Goal: Answer question/provide support

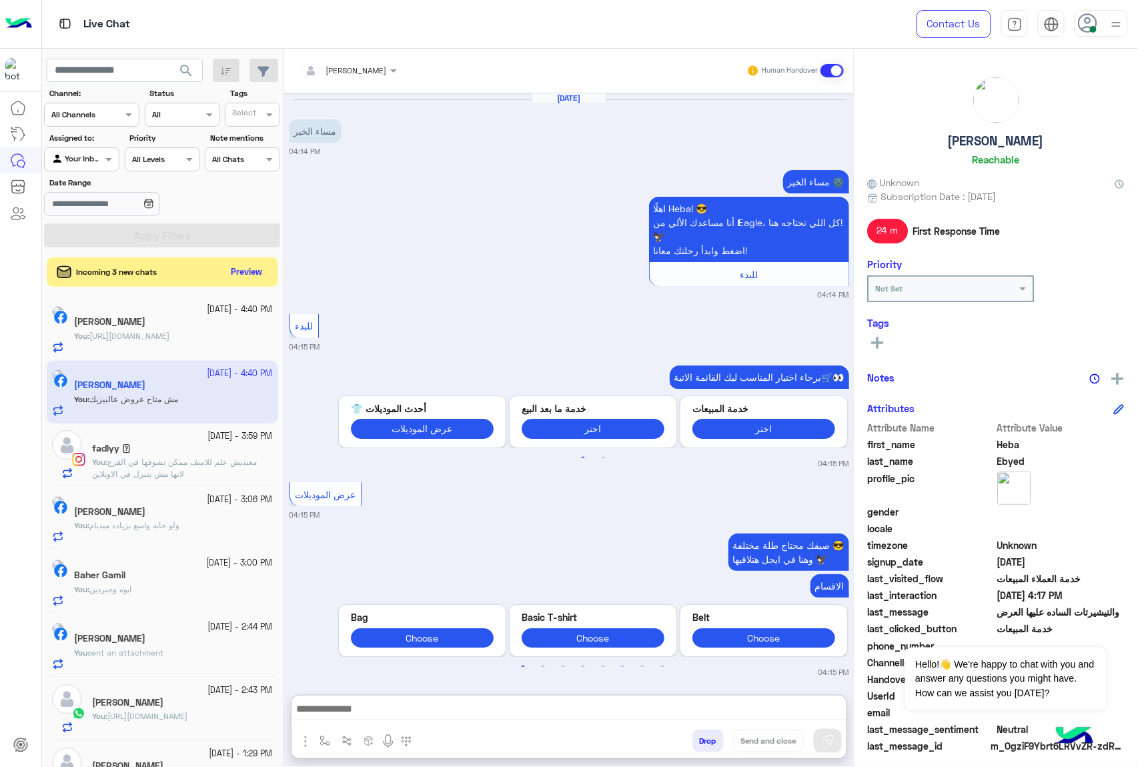
scroll to position [966, 0]
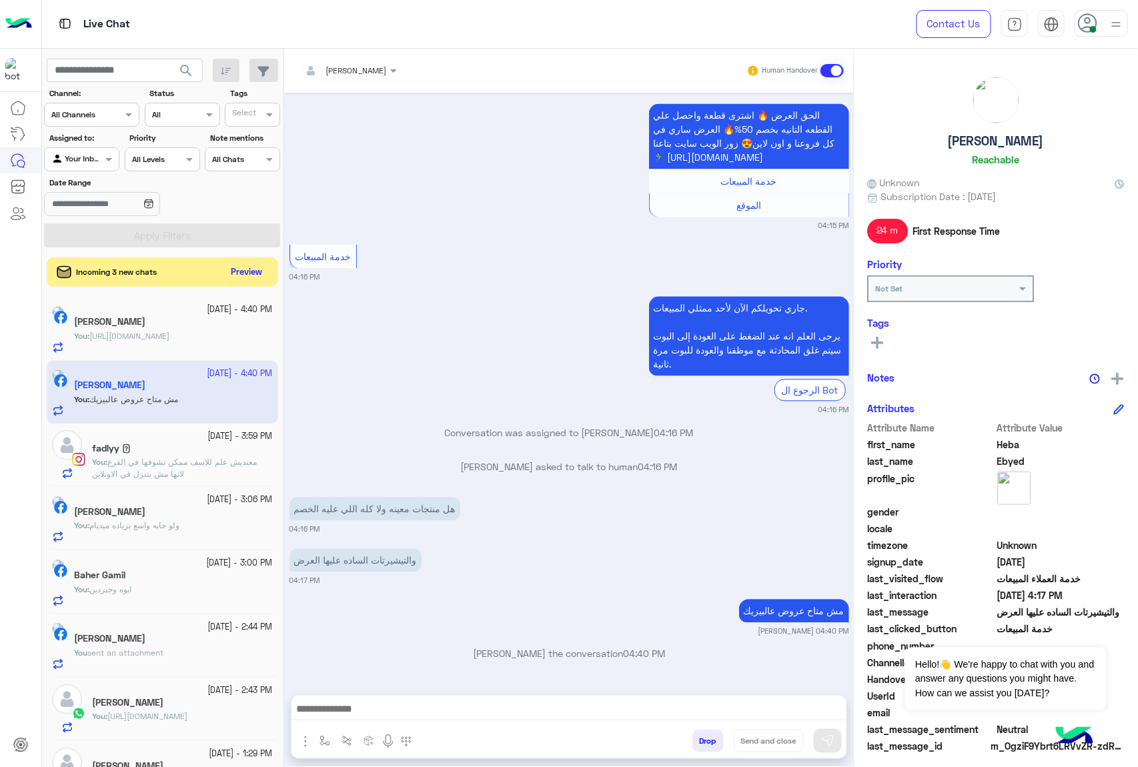
click at [251, 262] on div "Incoming 3 new chats Preview" at bounding box center [163, 272] width 232 height 29
click at [247, 272] on button "Preview" at bounding box center [247, 272] width 41 height 18
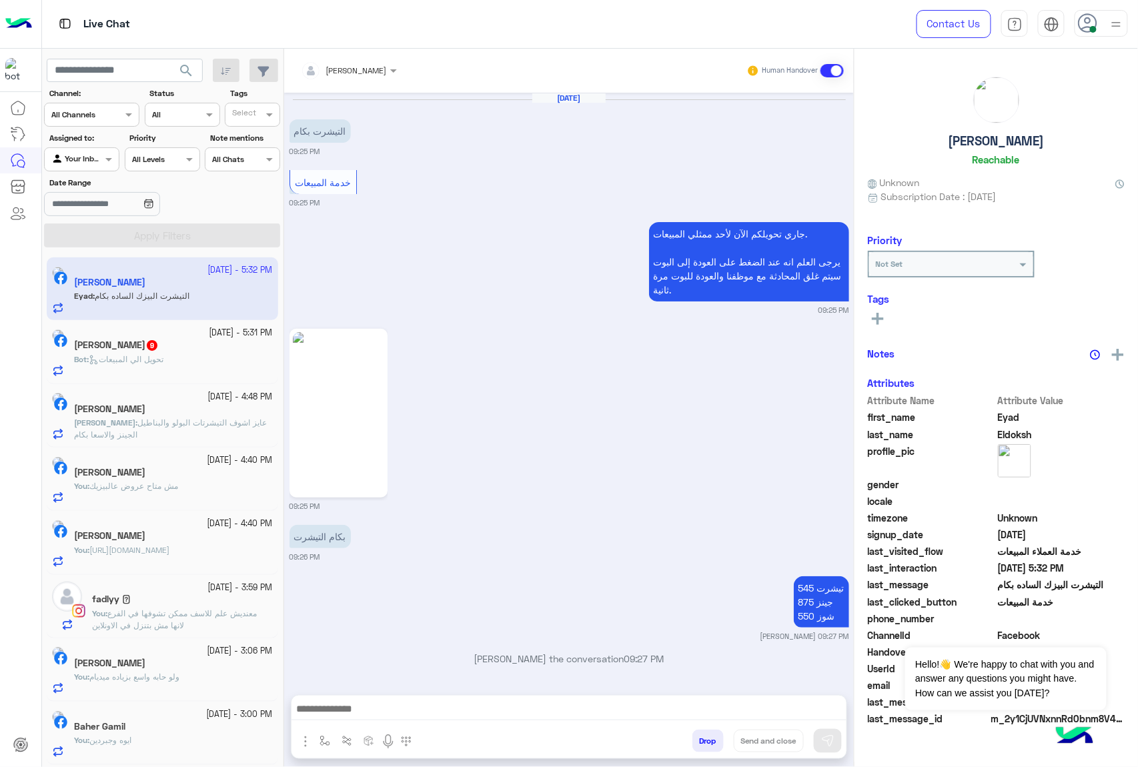
scroll to position [1907, 0]
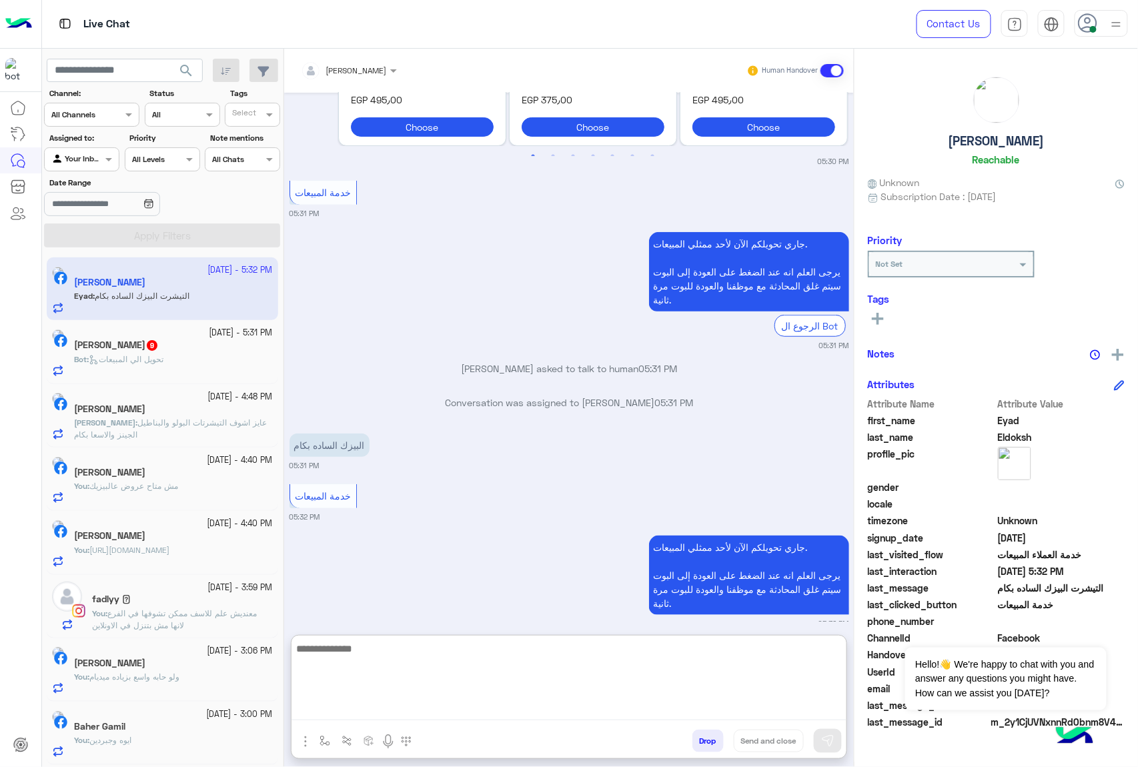
click at [346, 705] on textarea at bounding box center [569, 681] width 555 height 80
paste textarea "**********"
type textarea "**********"
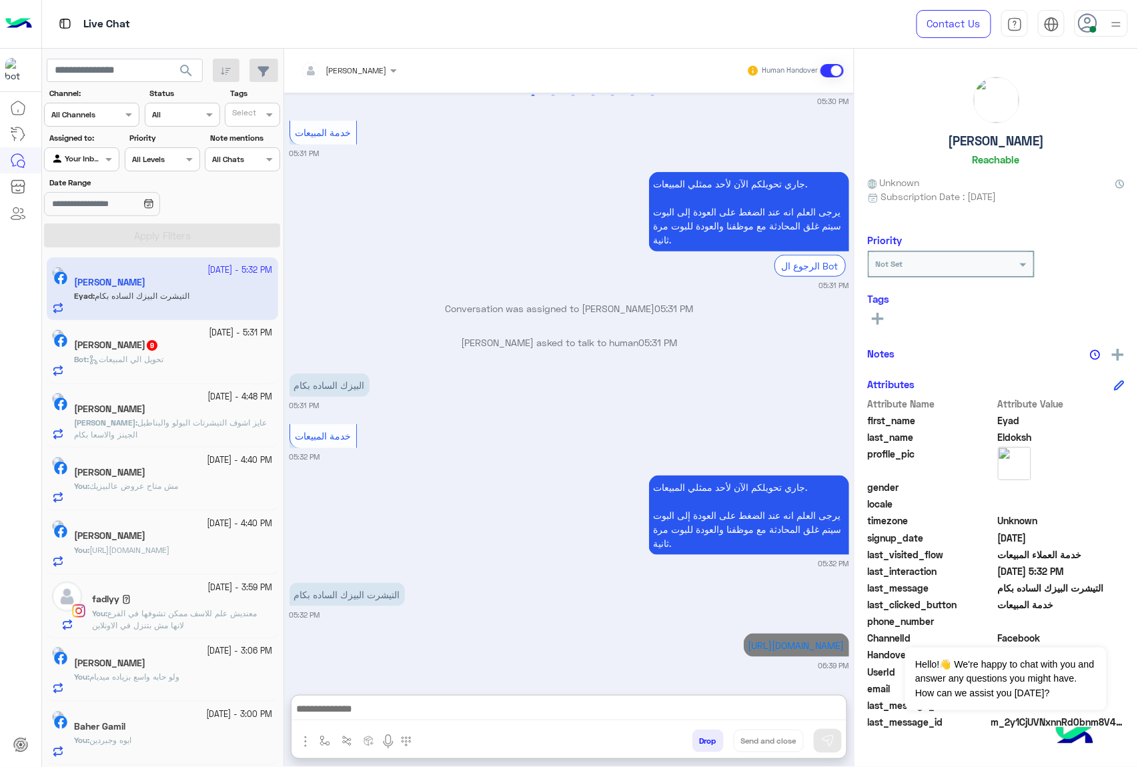
click at [163, 362] on span "تحويل الي المبيعات" at bounding box center [126, 359] width 75 height 10
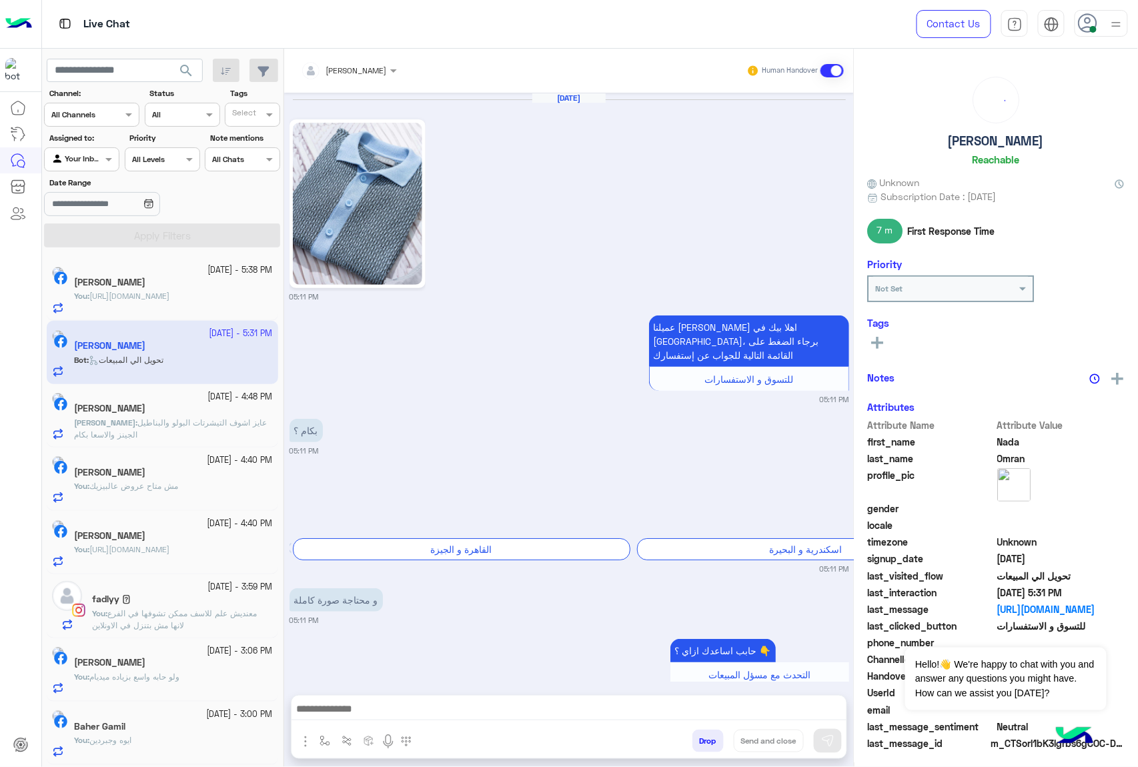
scroll to position [924, 0]
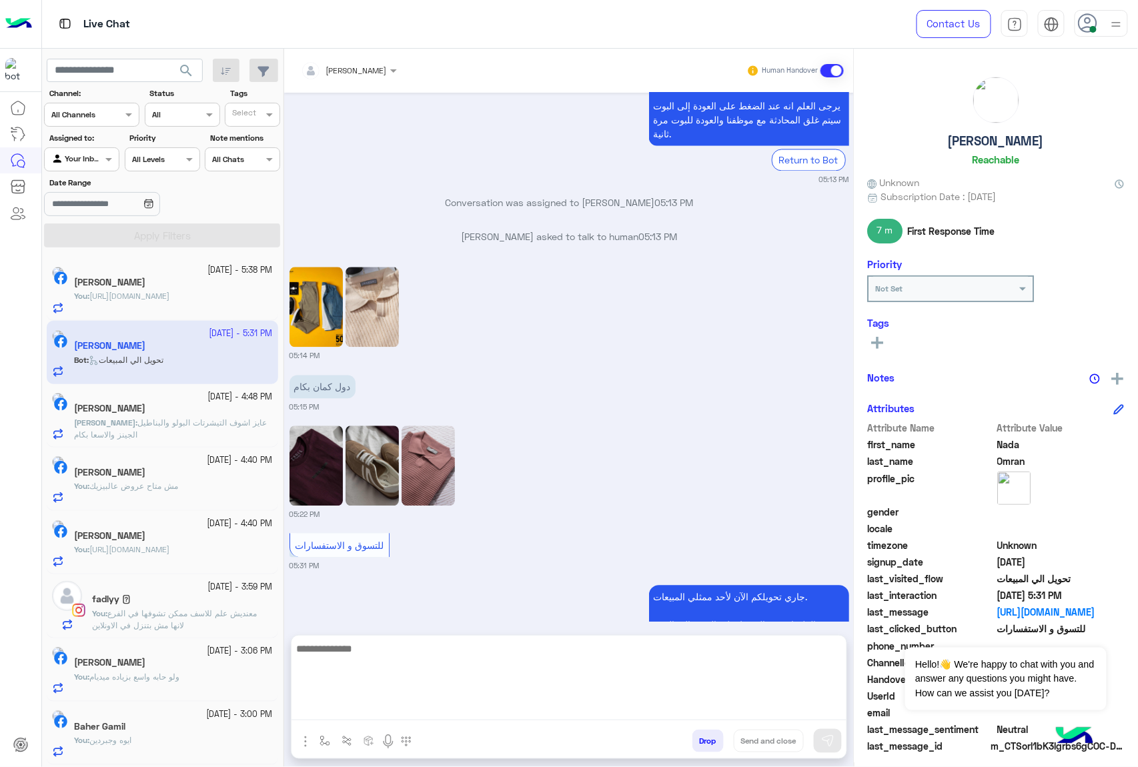
click at [378, 710] on textarea at bounding box center [569, 681] width 555 height 80
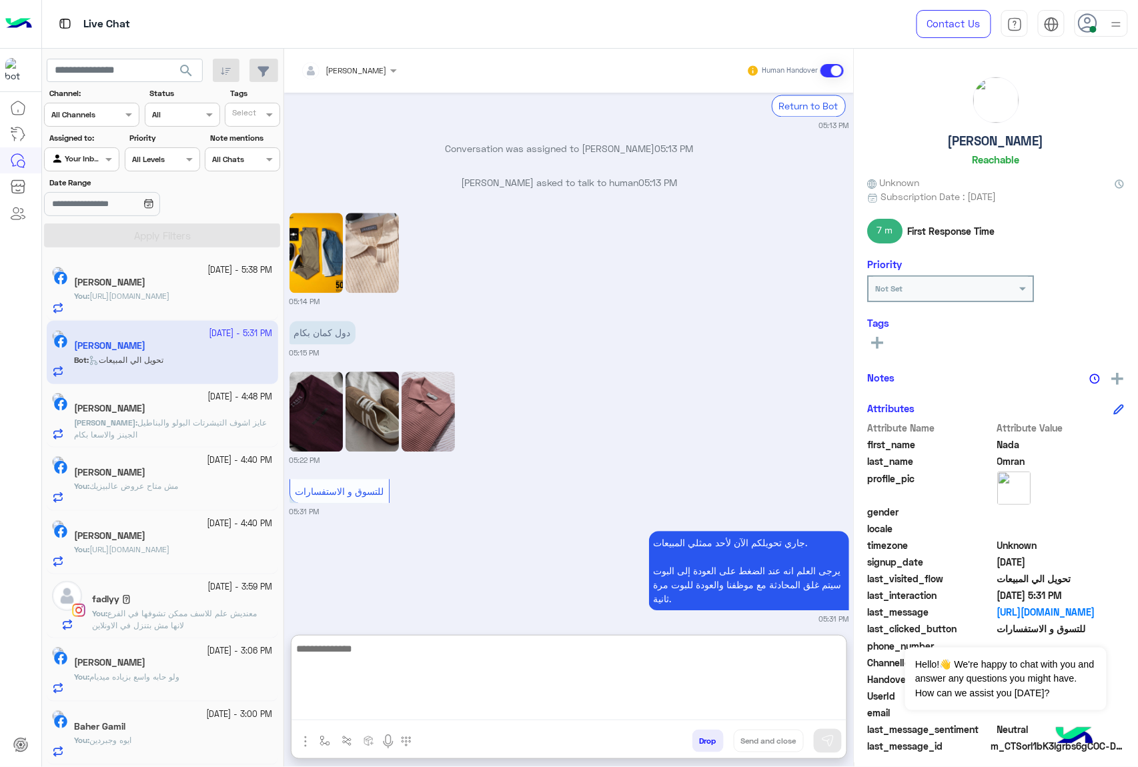
scroll to position [984, 0]
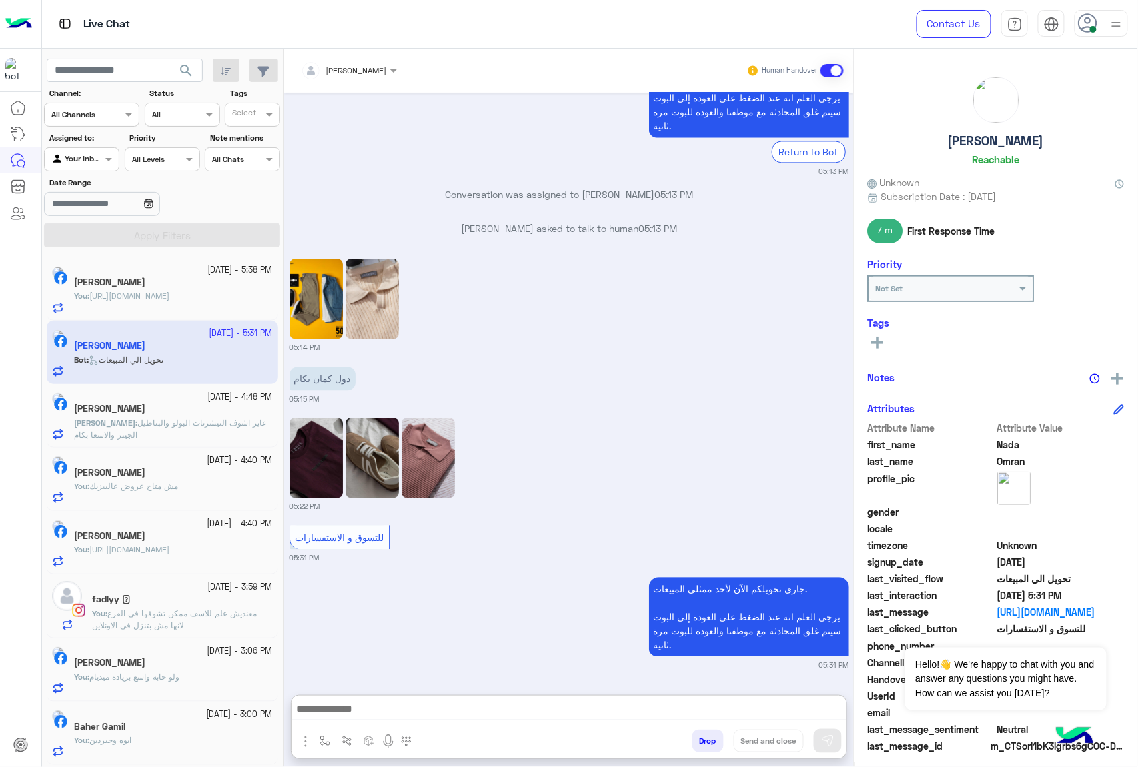
click at [711, 740] on button "Drop" at bounding box center [708, 741] width 31 height 23
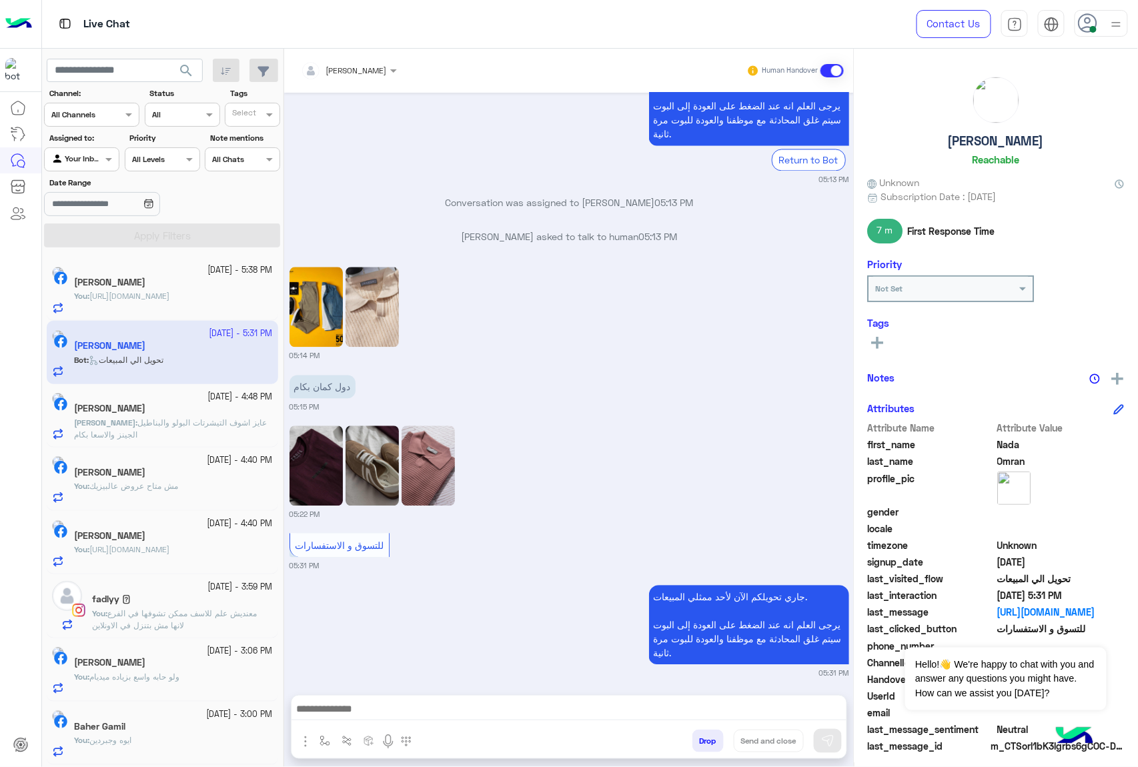
click at [711, 740] on button "Drop" at bounding box center [708, 741] width 31 height 23
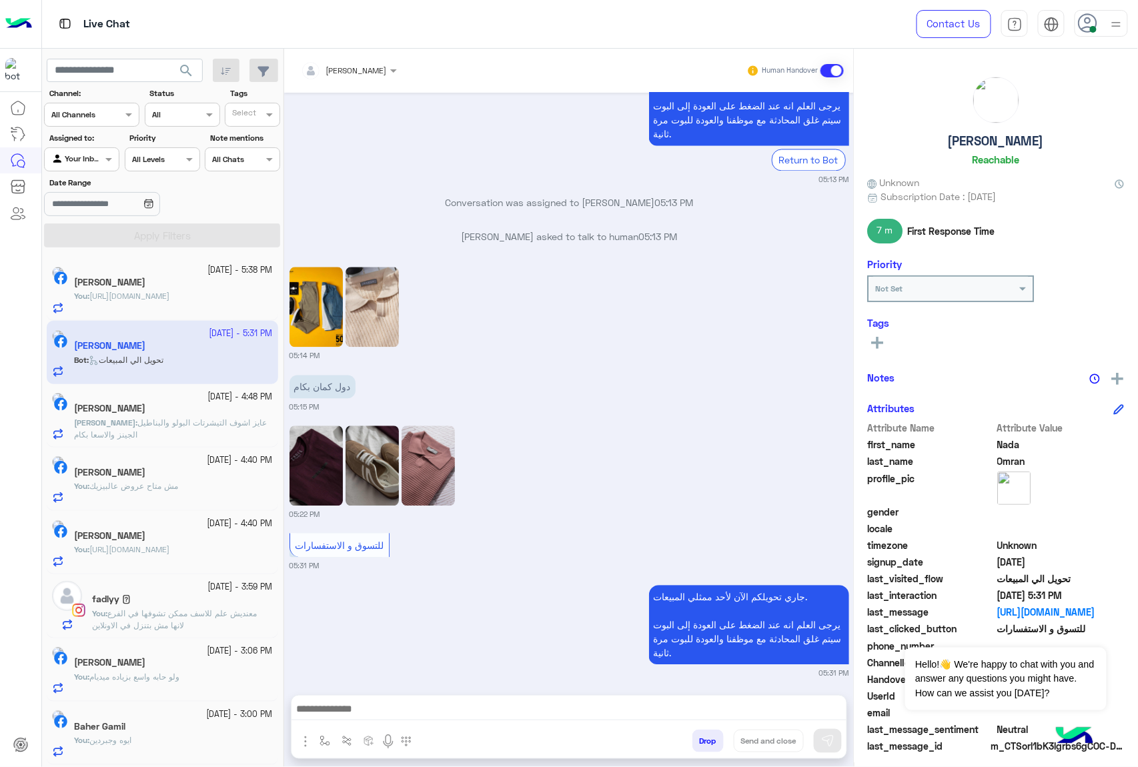
click at [711, 740] on div "[PERSON_NAME] Human Handover [DATE] 05:11 PM عميلنا [PERSON_NAME] اهلا بيك في […" at bounding box center [569, 411] width 570 height 724
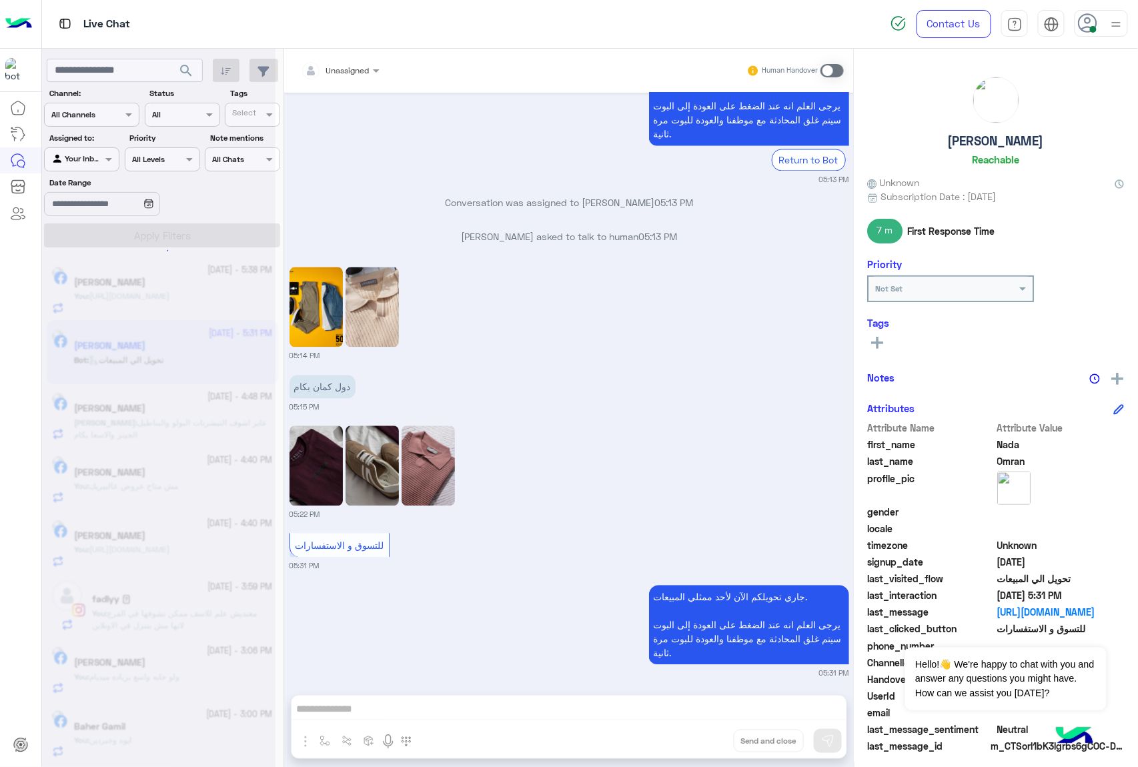
scroll to position [958, 0]
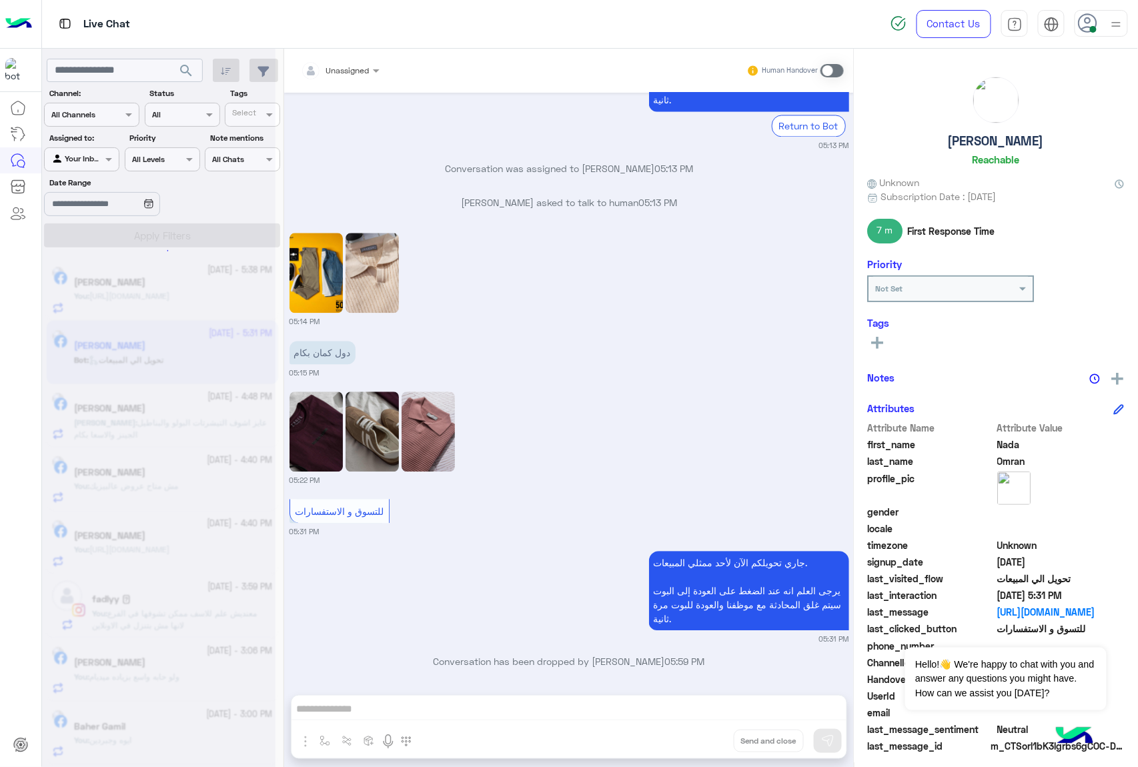
click at [711, 740] on div "Unassigned Human Handover [DATE] 05:11 PM عميلنا [PERSON_NAME] اهلا بيك في [GEO…" at bounding box center [569, 411] width 570 height 724
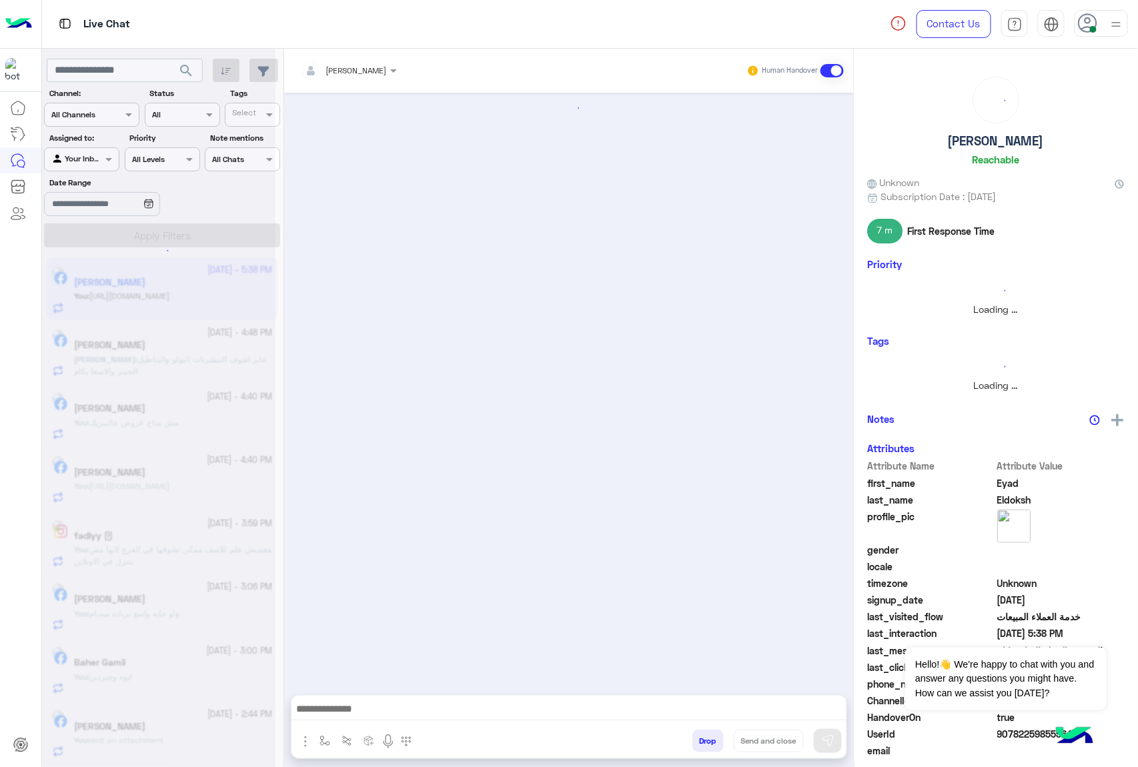
click at [711, 740] on button "Drop" at bounding box center [708, 741] width 31 height 23
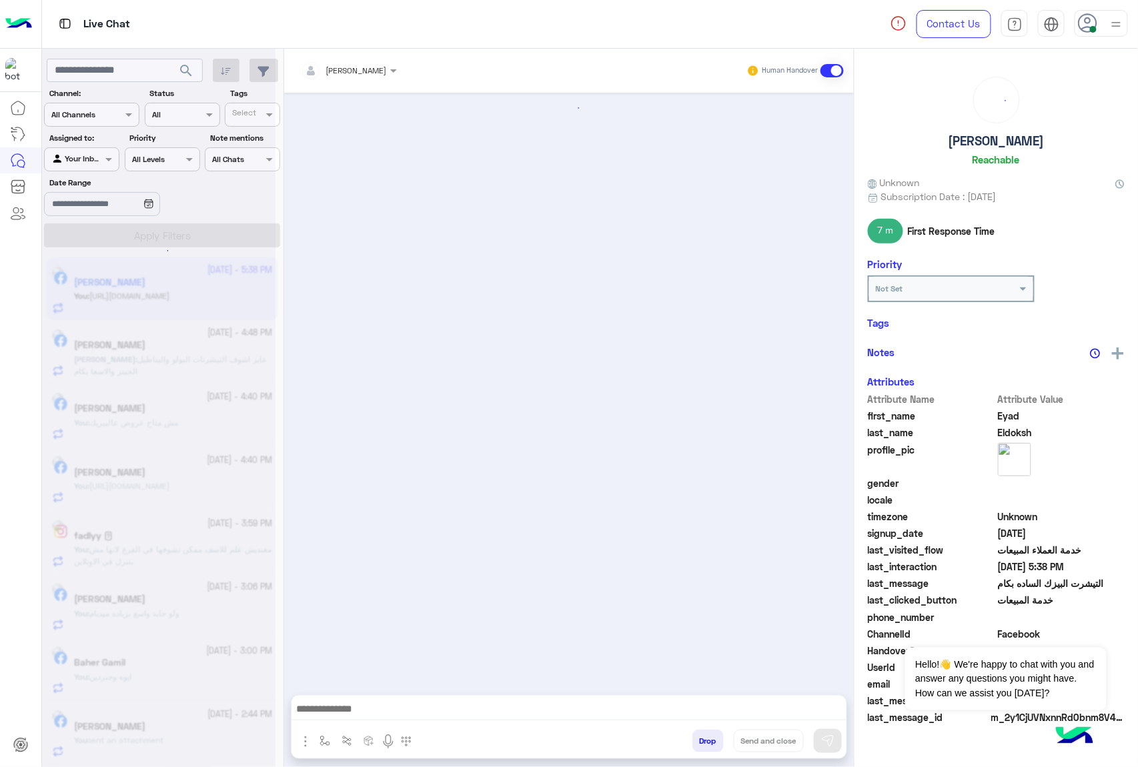
click at [711, 740] on button "Drop" at bounding box center [708, 741] width 31 height 23
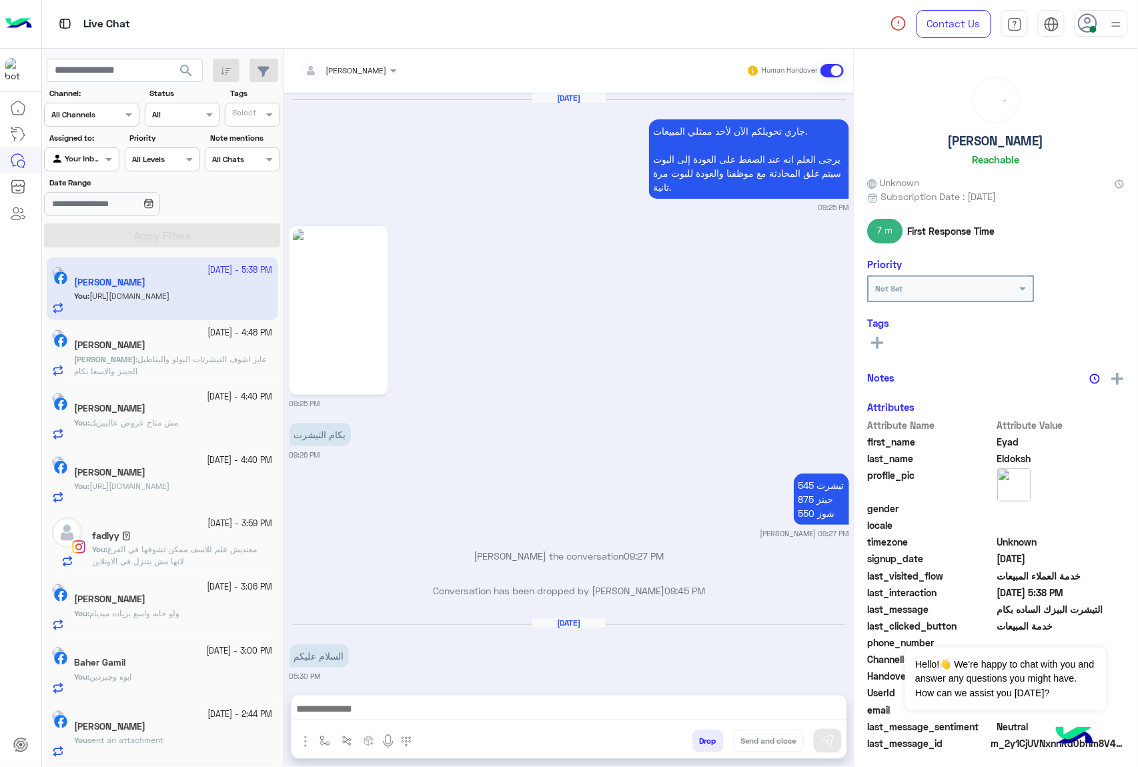
click at [711, 740] on button "Drop" at bounding box center [708, 741] width 31 height 23
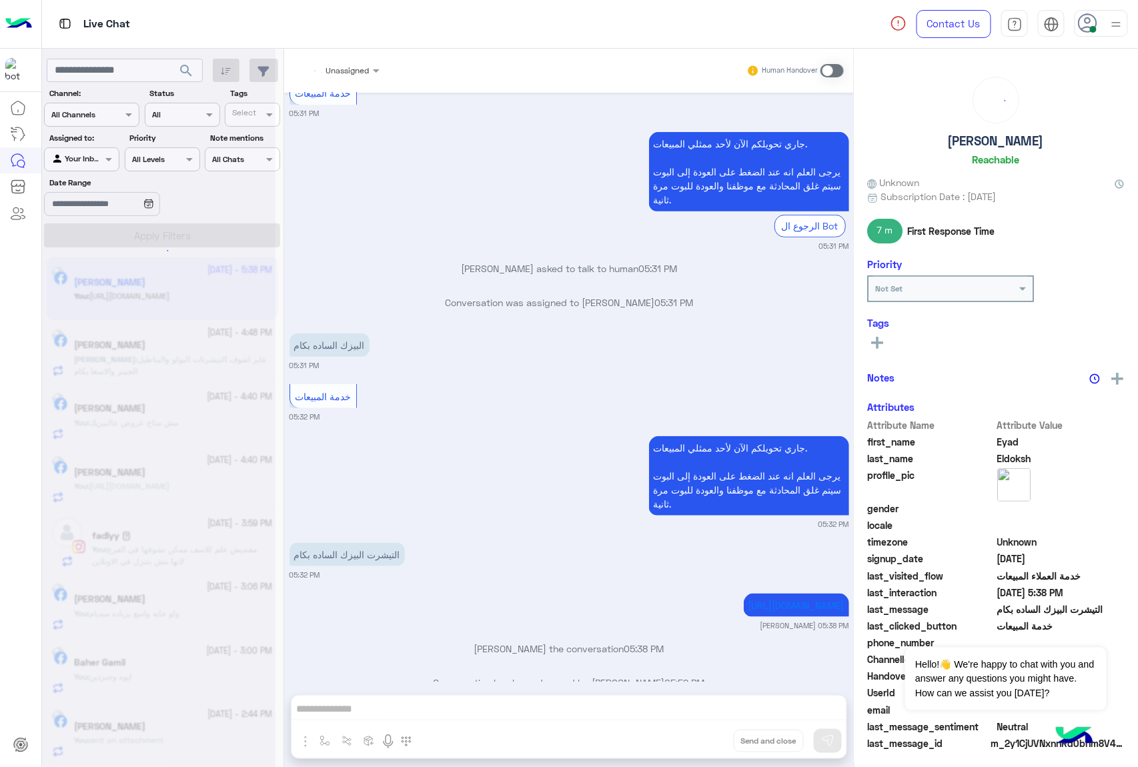
click at [711, 740] on div "Unassigned Human Handover [DATE] جاري تحويلكم الآن لأحد ممثلي المبيعات. يرجى ال…" at bounding box center [569, 411] width 570 height 724
click at [0, 0] on button "Drop" at bounding box center [0, 0] width 0 height 0
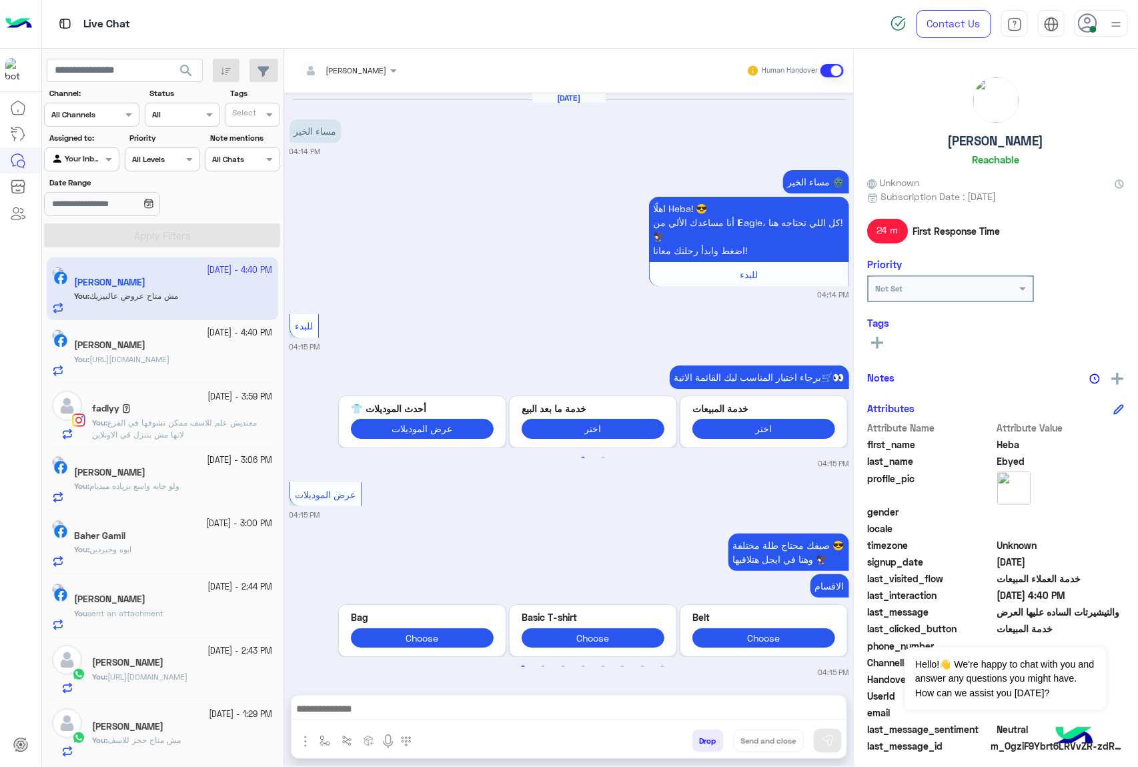
scroll to position [906, 0]
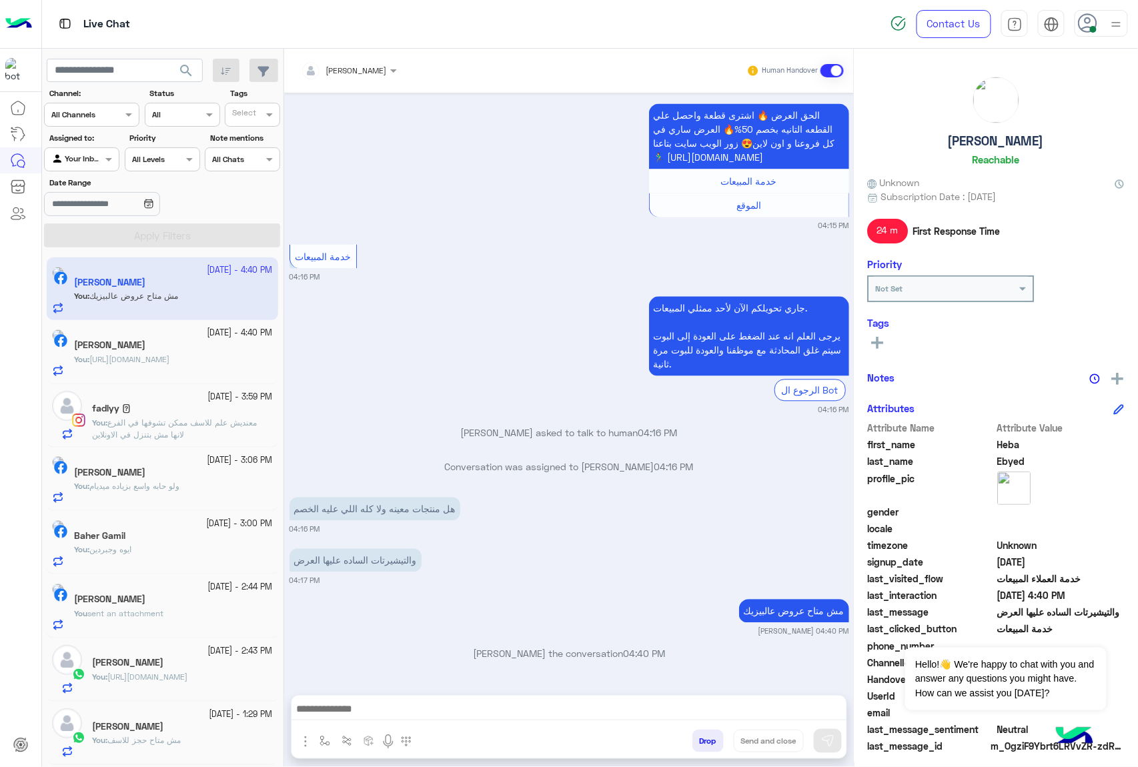
click at [699, 737] on button "Drop" at bounding box center [708, 741] width 31 height 23
click at [699, 737] on div "[PERSON_NAME] Human Handover [DATE] مساء الخير 04:14 PM مساء الخير 🌚 اهلًا Heba…" at bounding box center [569, 411] width 570 height 724
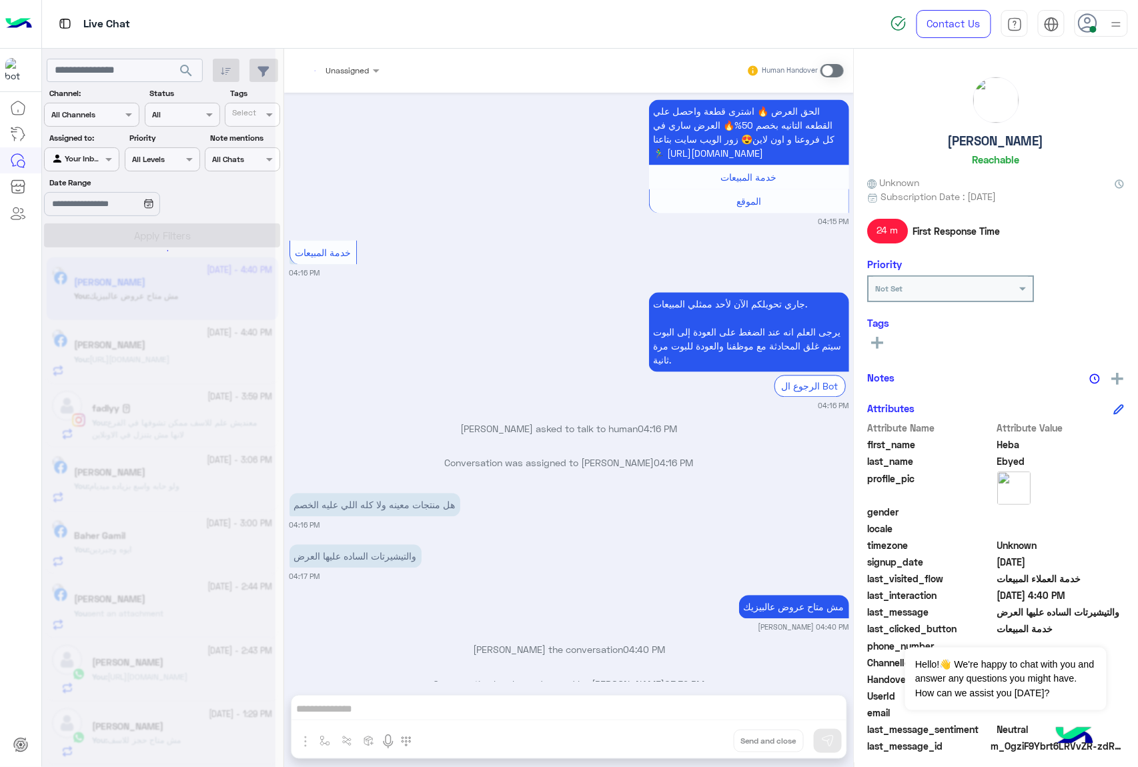
scroll to position [974, 0]
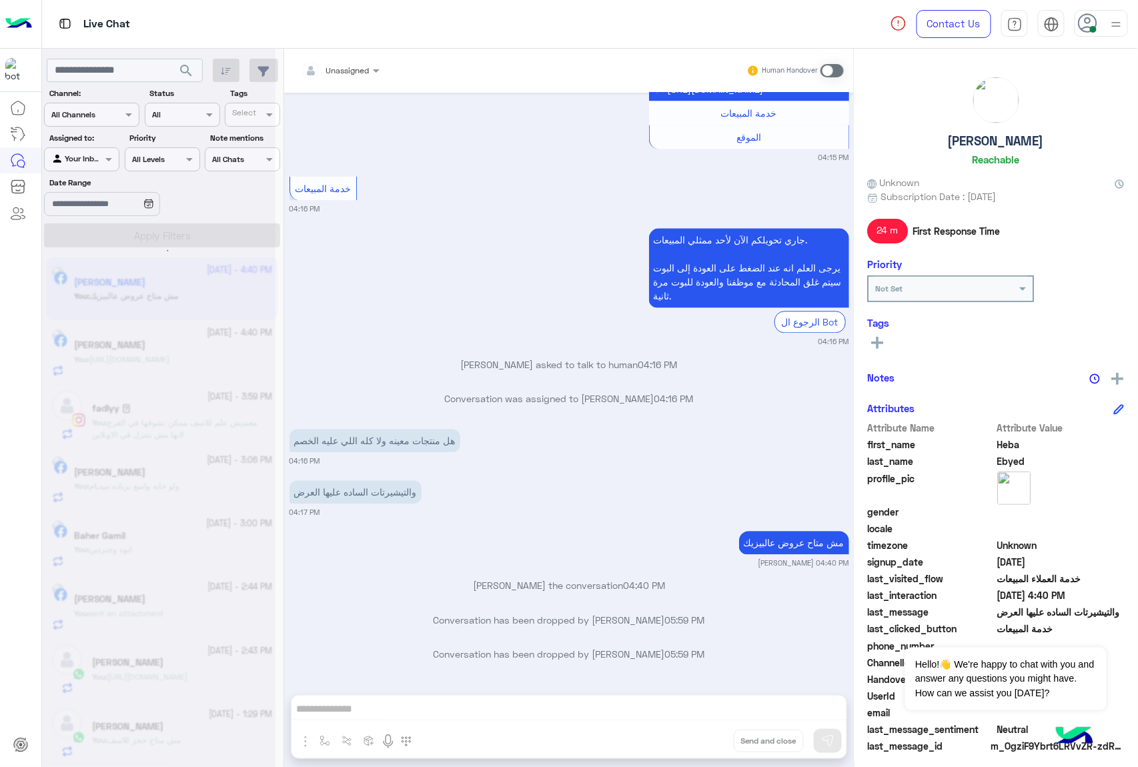
click at [699, 737] on div "Unassigned Human Handover [DATE] مساء الخير 04:14 PM مساء الخير 🌚 اهلًا Heba! 😎…" at bounding box center [569, 411] width 570 height 724
click at [0, 0] on button "Drop" at bounding box center [0, 0] width 0 height 0
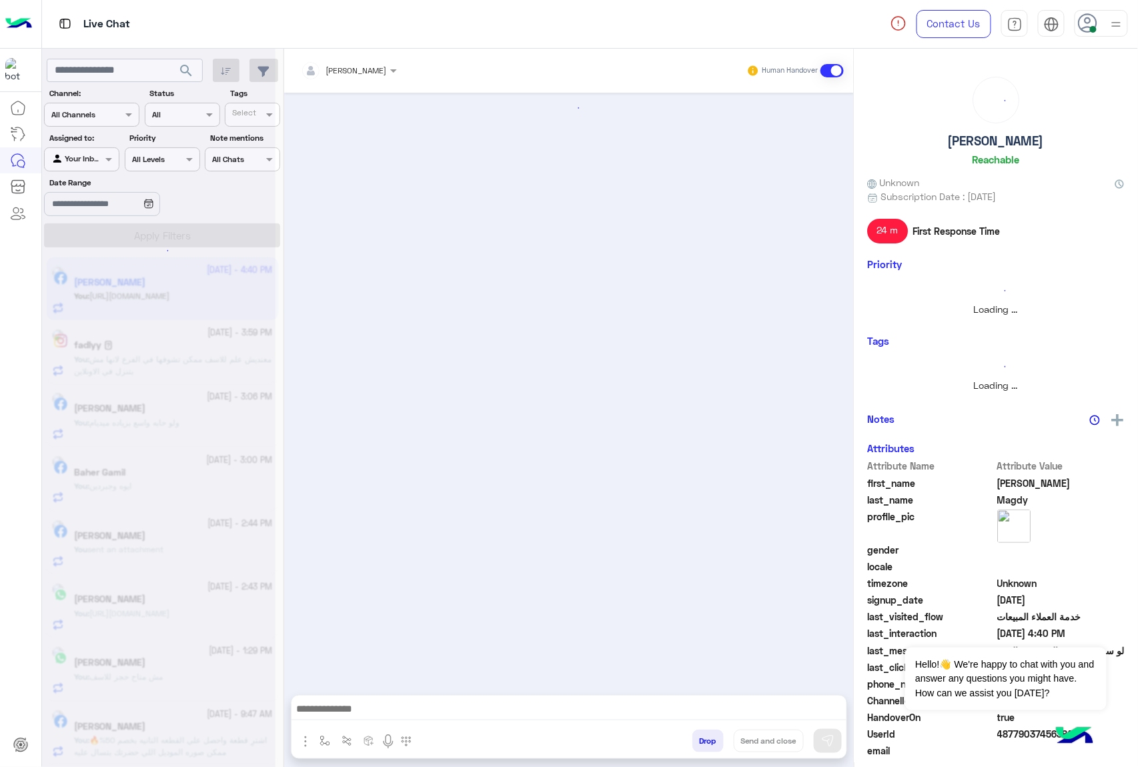
click at [699, 737] on button "Drop" at bounding box center [708, 741] width 31 height 23
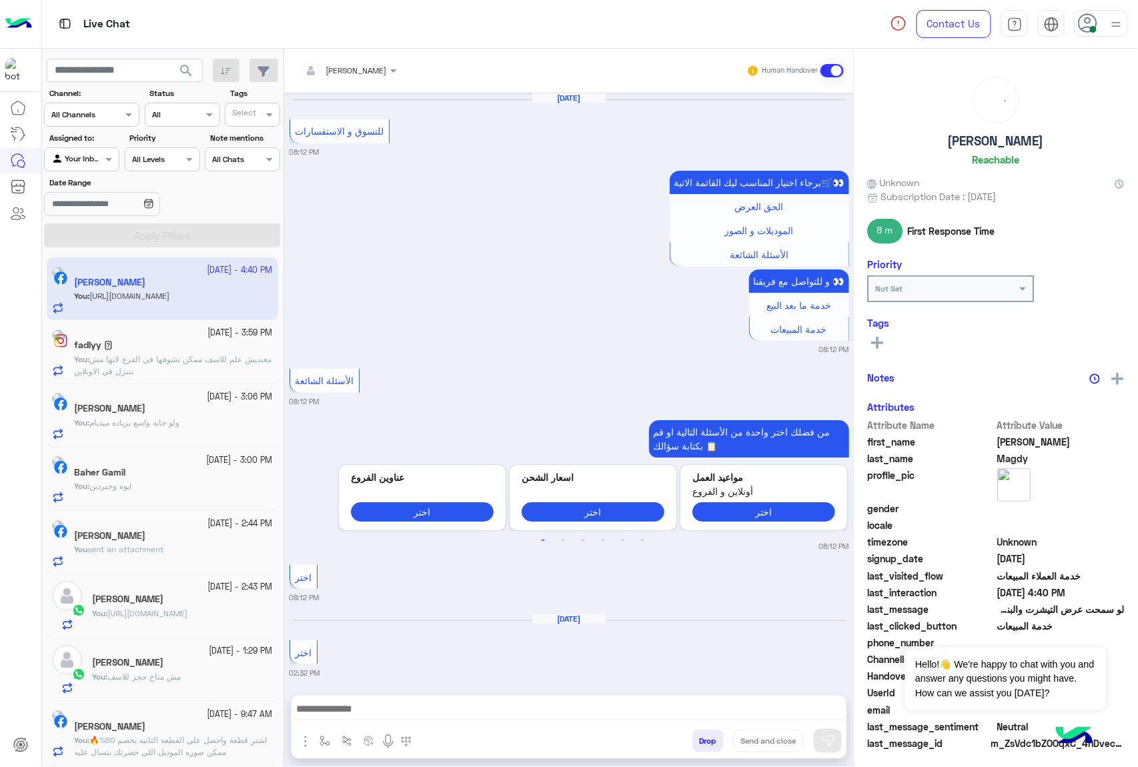
click at [699, 737] on div "[PERSON_NAME] Human Handover [DATE] للتسوق و الاستفسارات 08:12 PM برجاء اختيار …" at bounding box center [569, 411] width 570 height 724
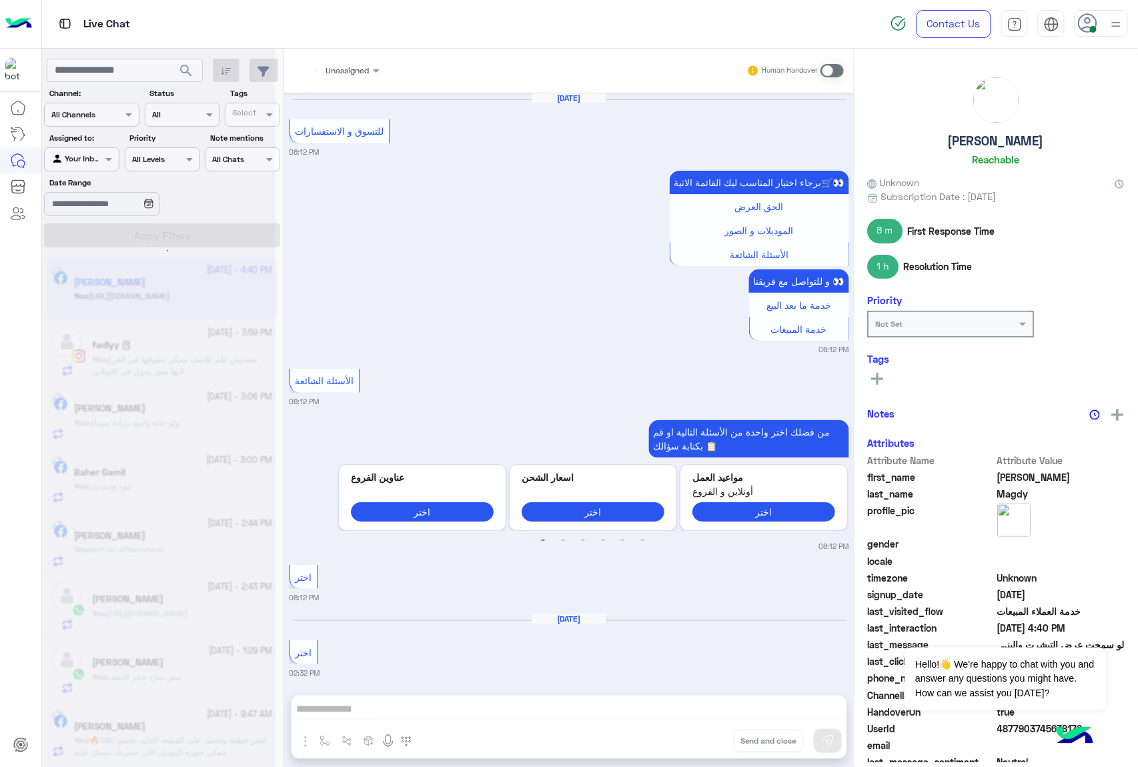
scroll to position [1688, 0]
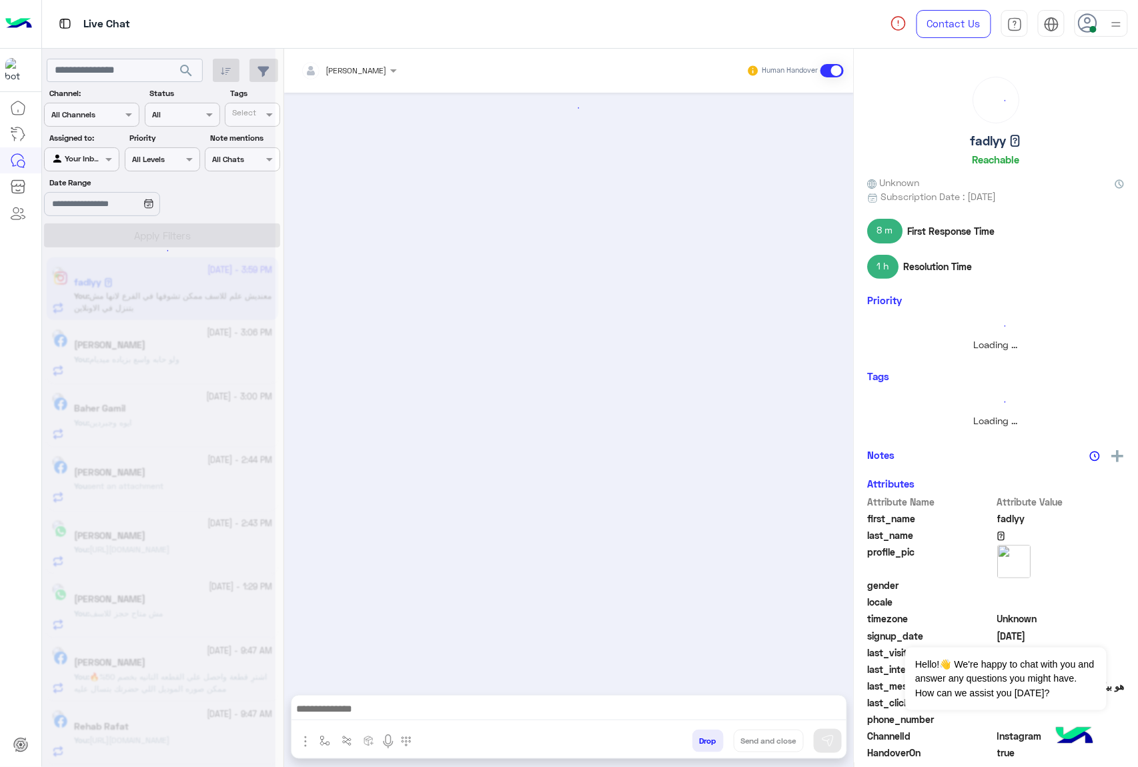
click at [699, 737] on button "Drop" at bounding box center [708, 741] width 31 height 23
click at [699, 737] on div "[PERSON_NAME] Human Handover Drop Send and close" at bounding box center [569, 411] width 570 height 724
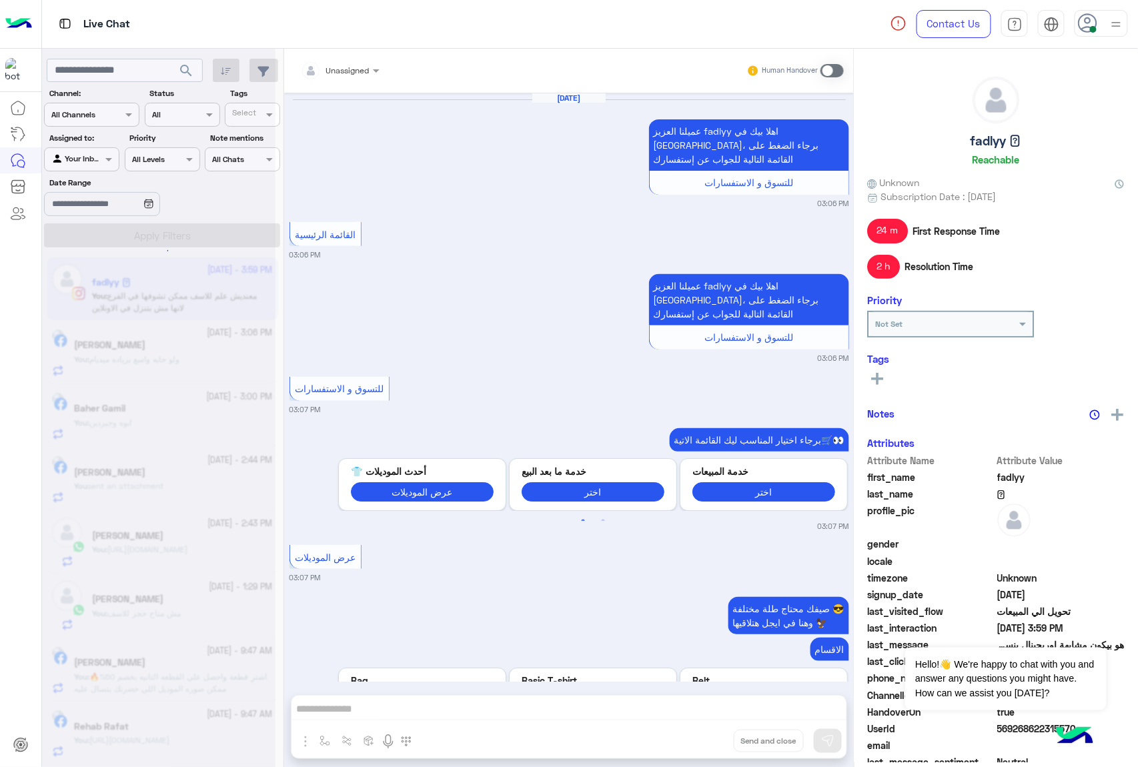
scroll to position [2245, 0]
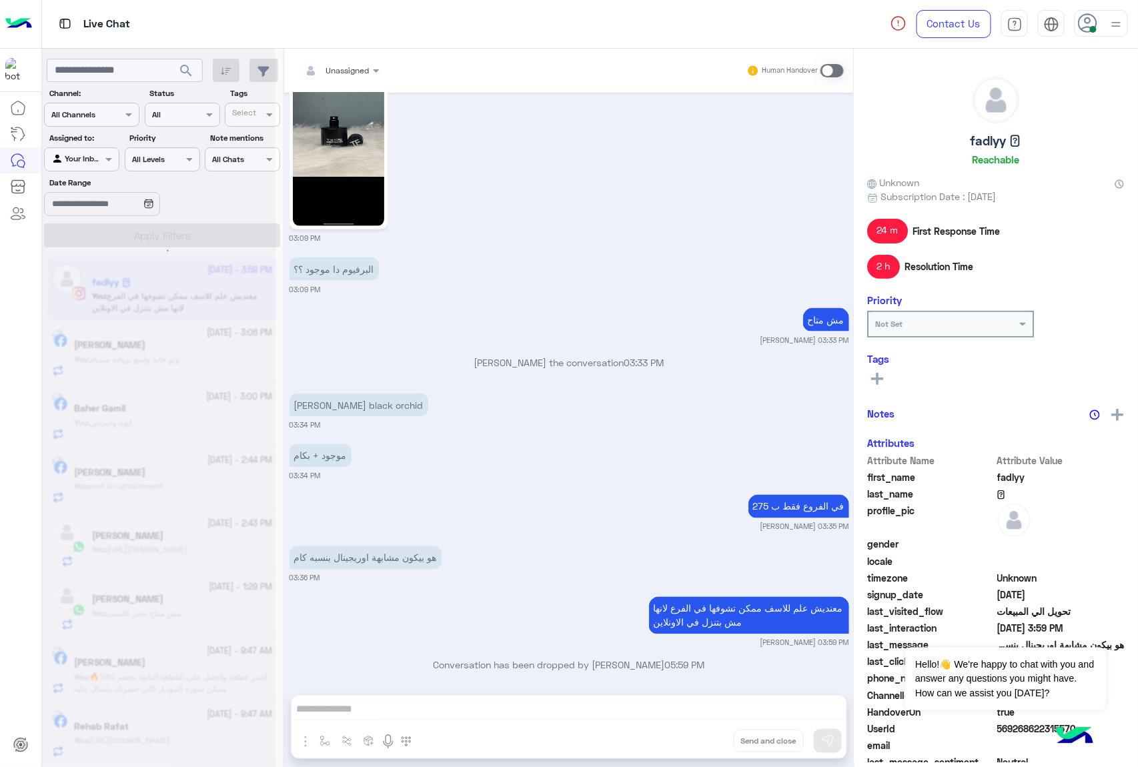
click at [699, 737] on div "Unassigned Human Handover [DATE] عميلنا العزيز fadlyy اهلا بيك في [GEOGRAPHIC_D…" at bounding box center [569, 411] width 570 height 724
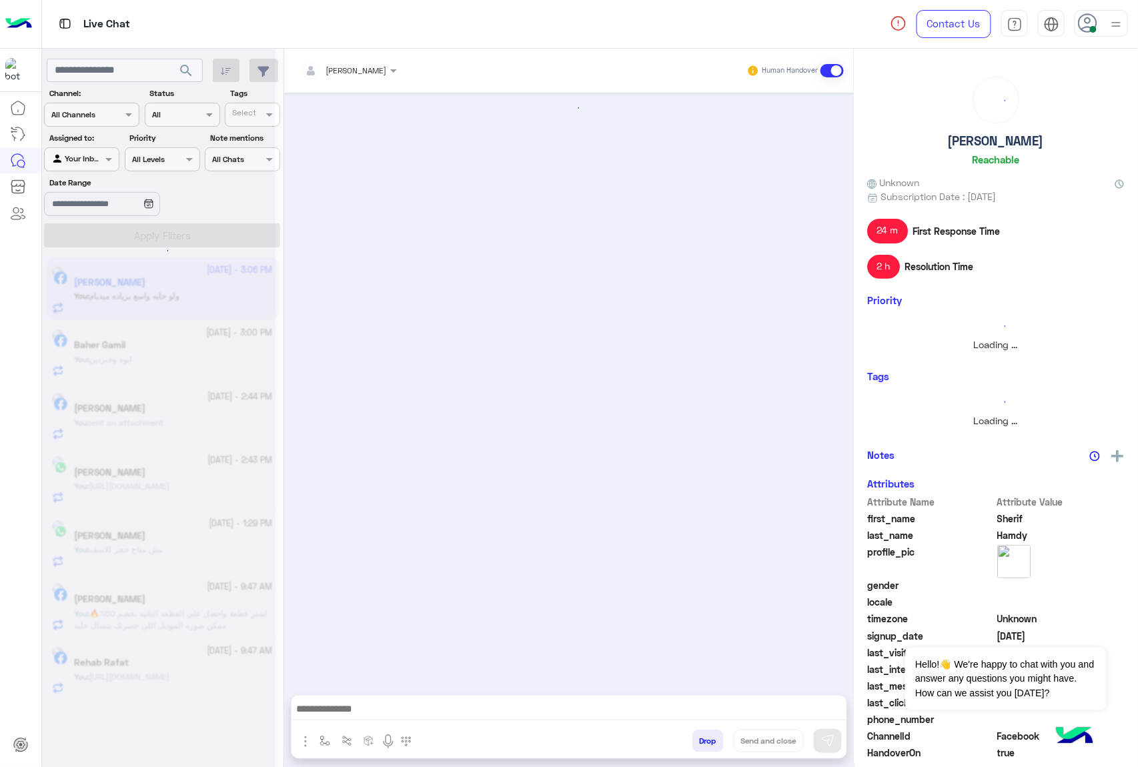
click at [699, 737] on button "Drop" at bounding box center [708, 741] width 31 height 23
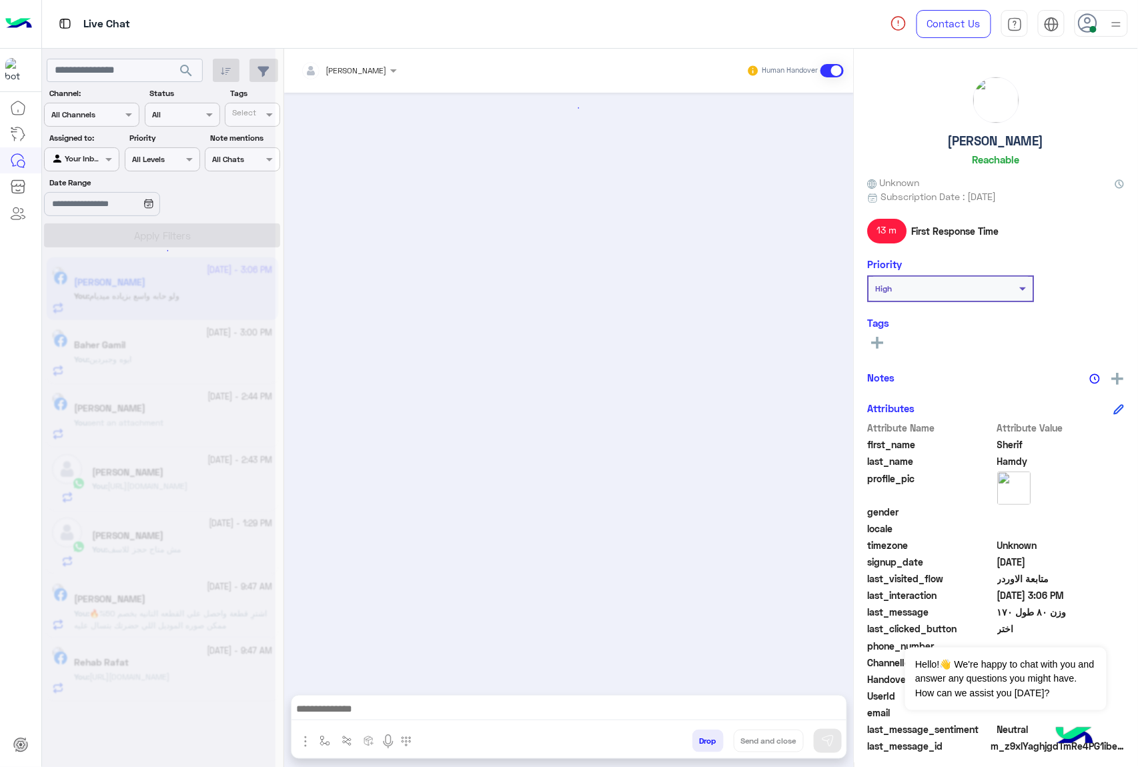
click at [699, 737] on button "Drop" at bounding box center [708, 741] width 31 height 23
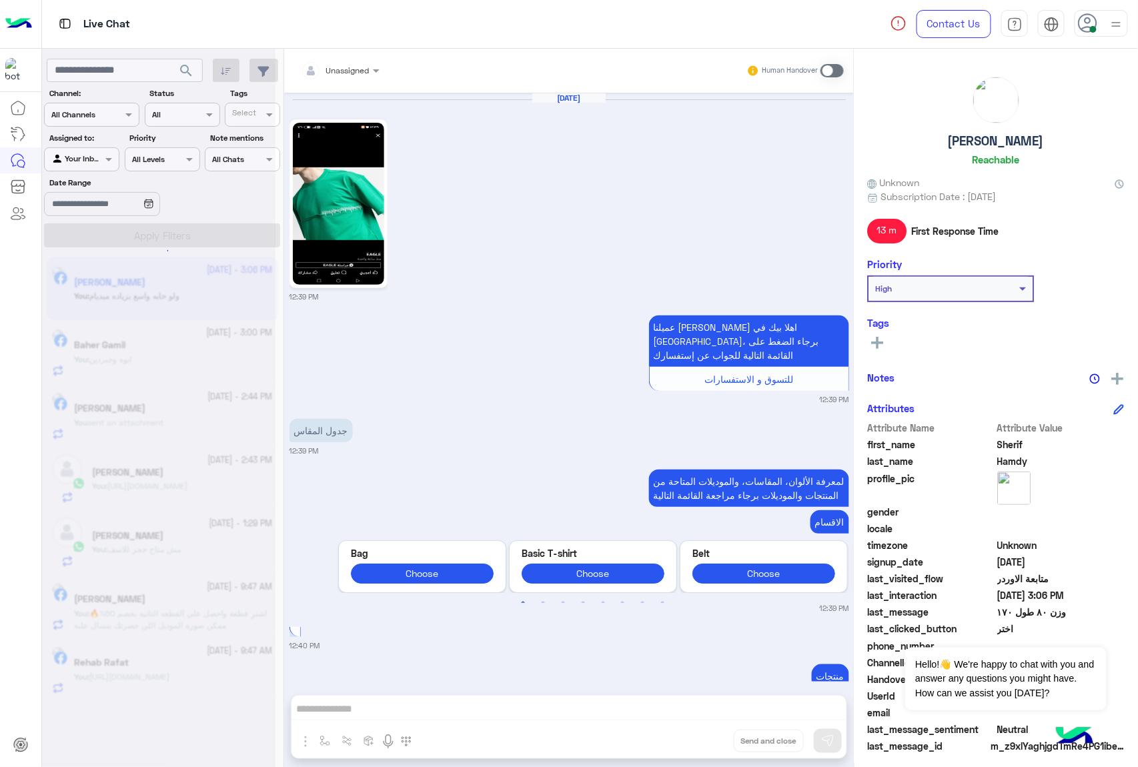
scroll to position [1990, 0]
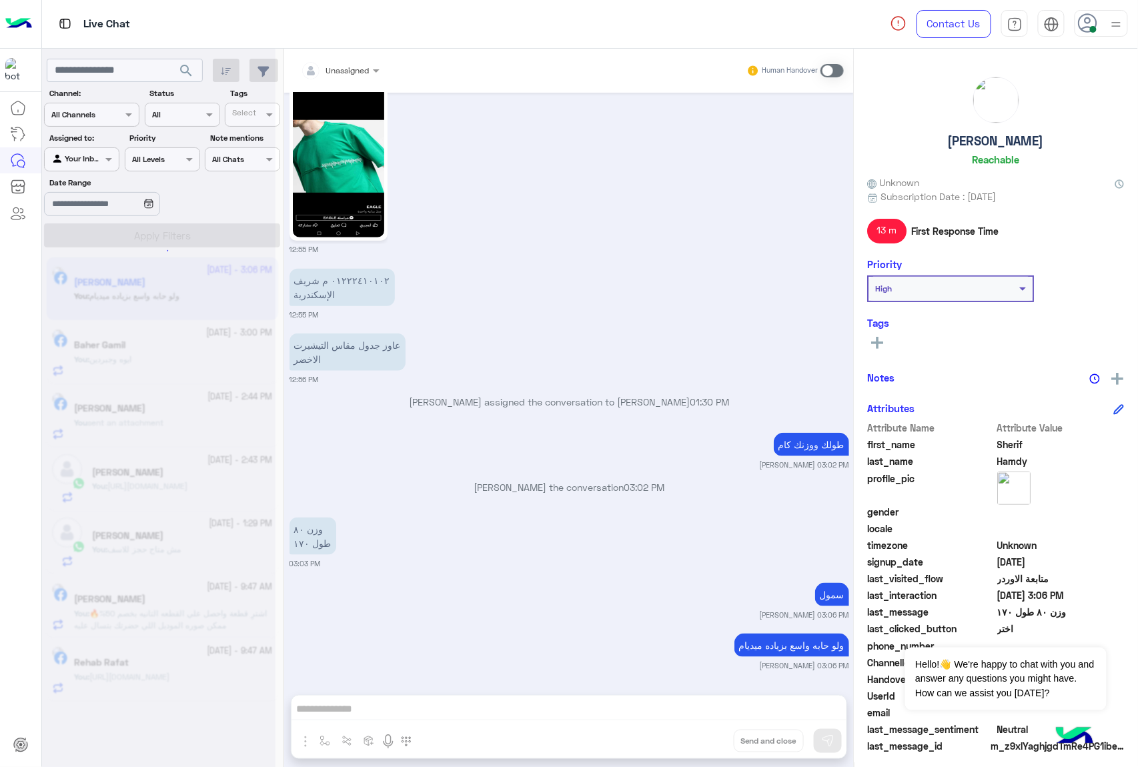
click at [699, 737] on div "Unassigned Human Handover [DATE] 12:39 PM عميلنا [PERSON_NAME] اهلا بيك في [GEO…" at bounding box center [569, 411] width 570 height 724
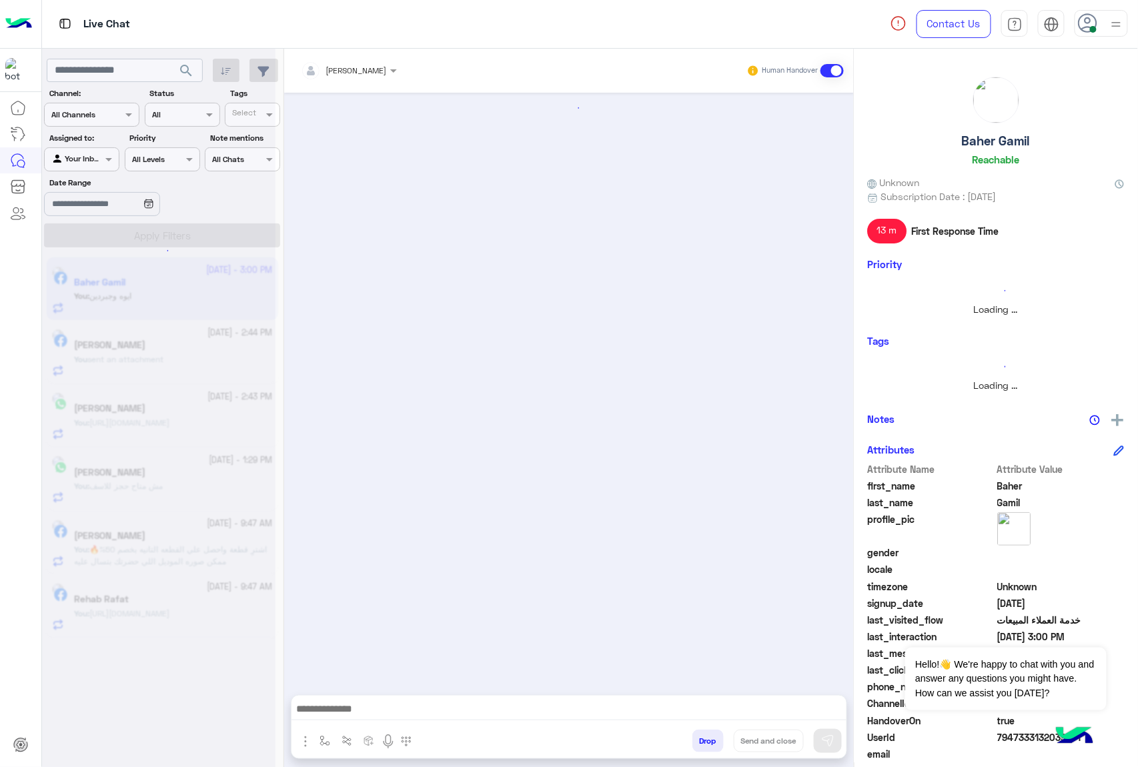
click at [699, 737] on button "Drop" at bounding box center [708, 741] width 31 height 23
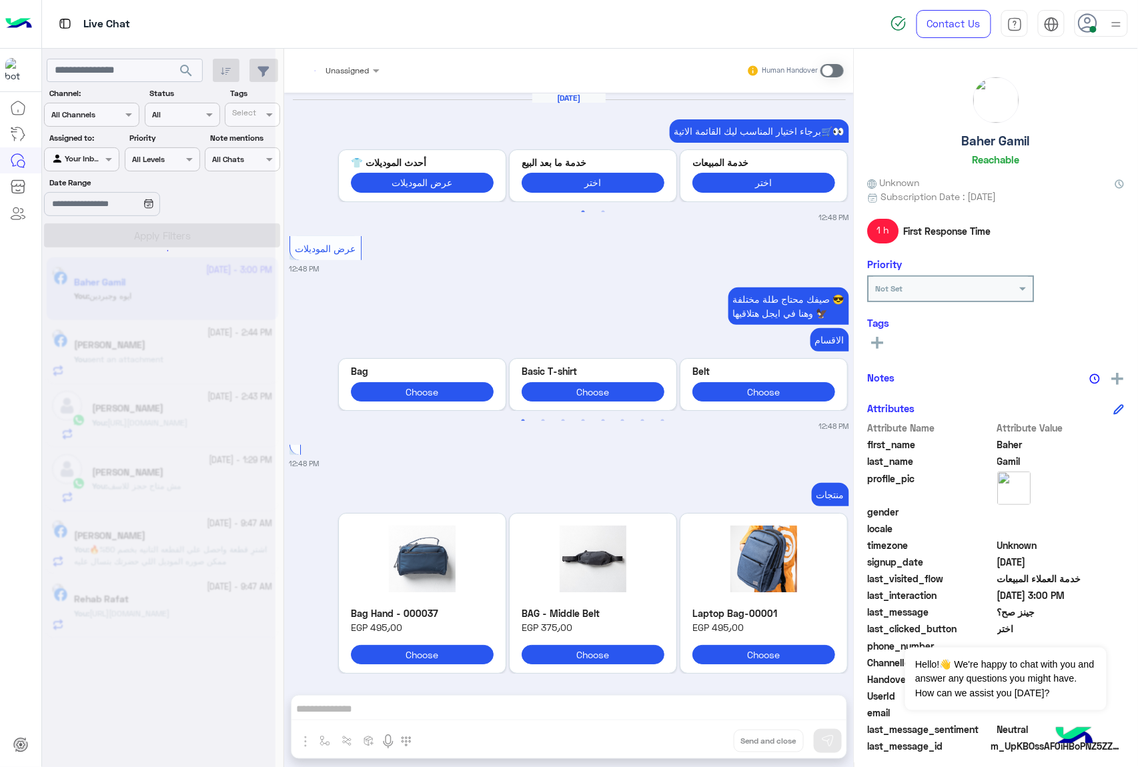
scroll to position [2000, 0]
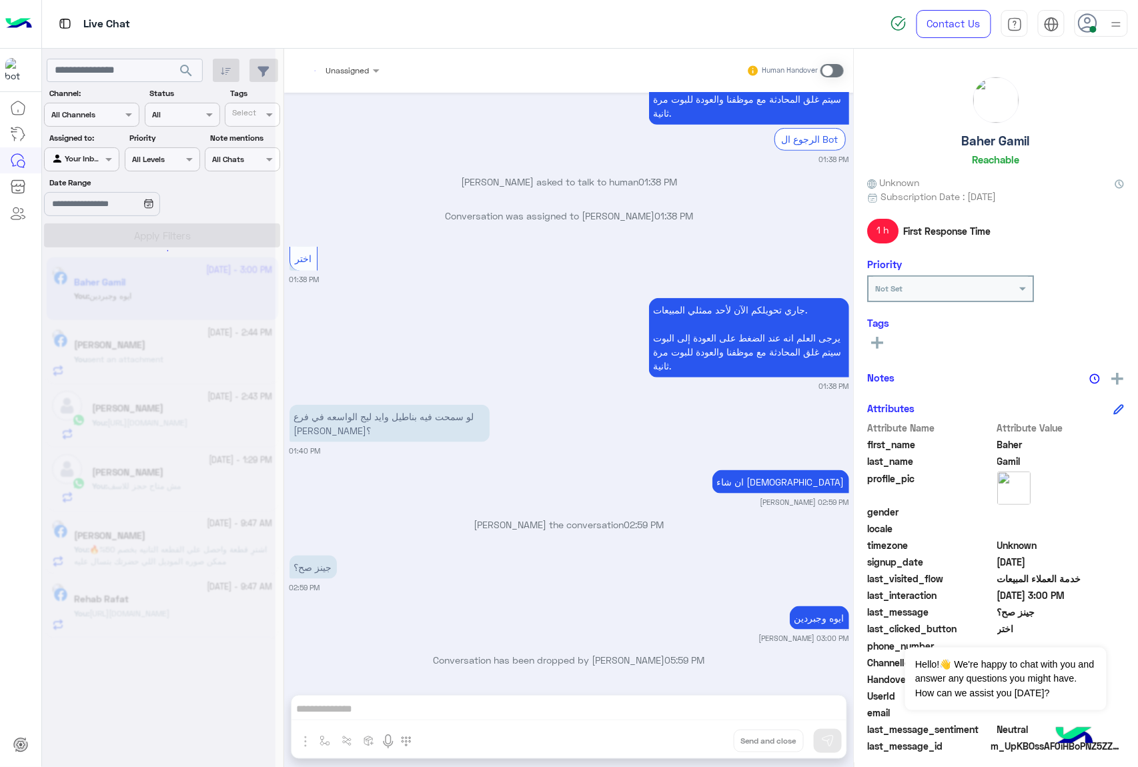
click at [699, 737] on div "Unassigned Human Handover [DATE] برجاء اختيار المناسب ليك القائمة الاتية🛒👀 Prev…" at bounding box center [569, 411] width 570 height 724
click at [0, 0] on button "Drop" at bounding box center [0, 0] width 0 height 0
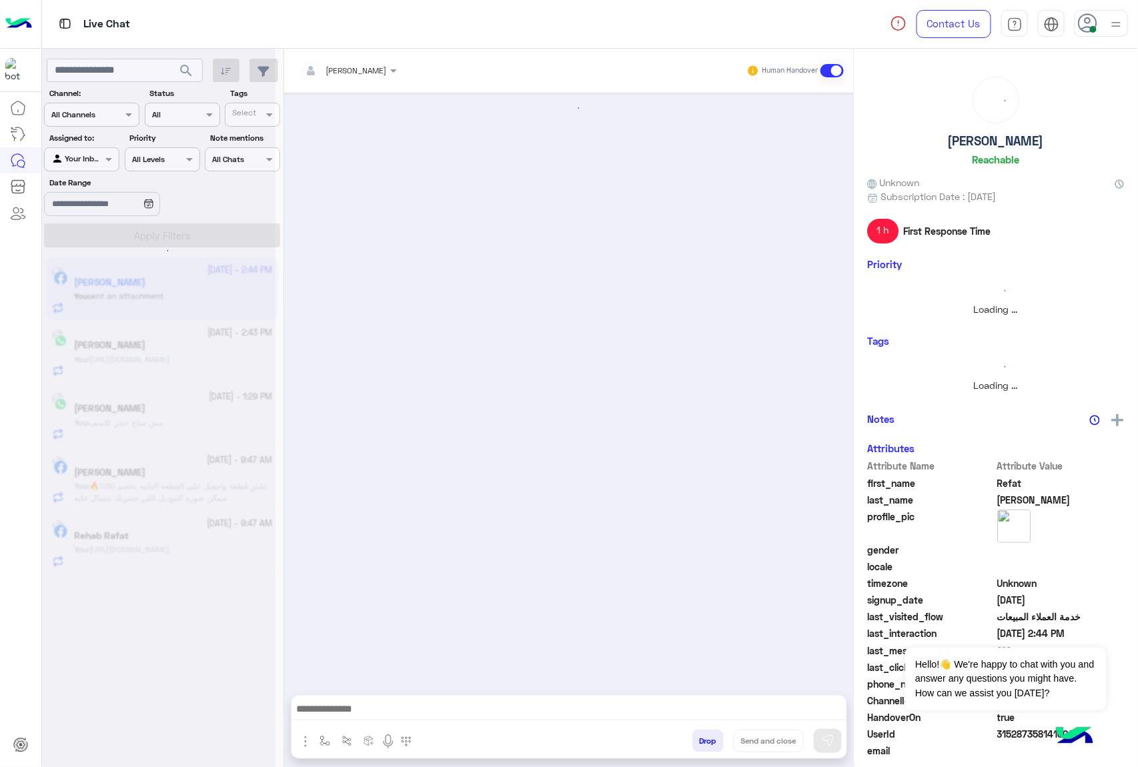
click at [699, 737] on button "Drop" at bounding box center [708, 741] width 31 height 23
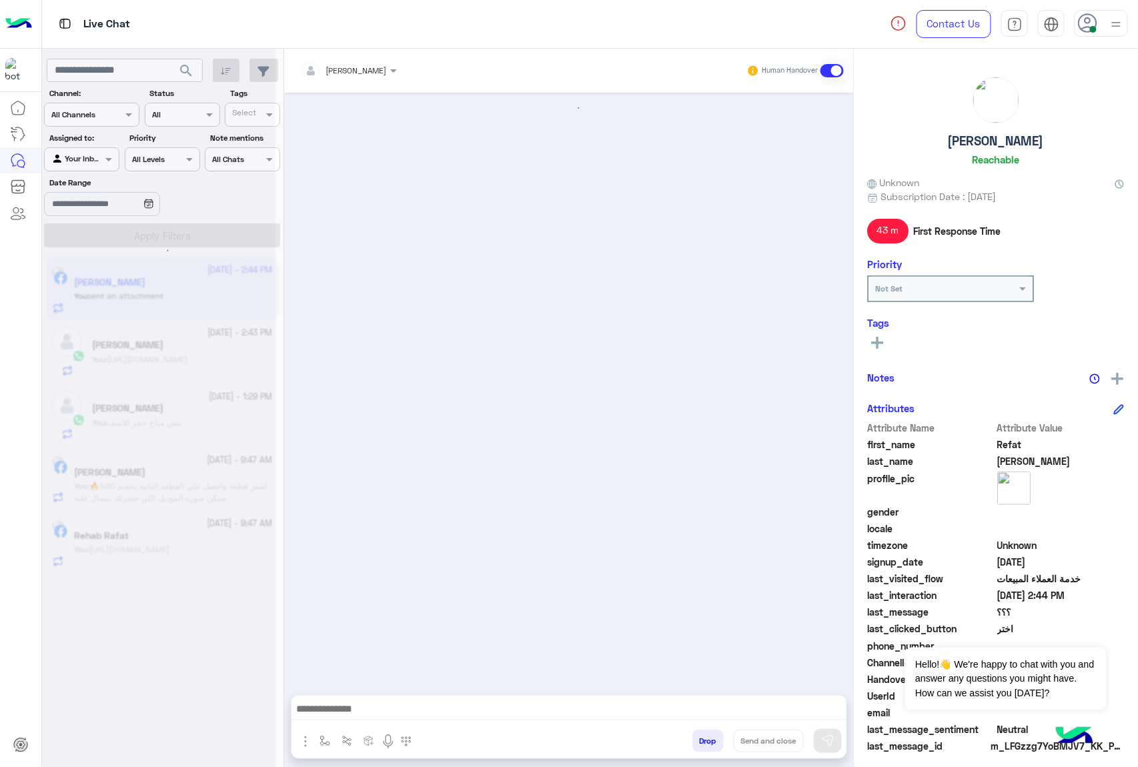
click at [699, 737] on button "Drop" at bounding box center [708, 741] width 31 height 23
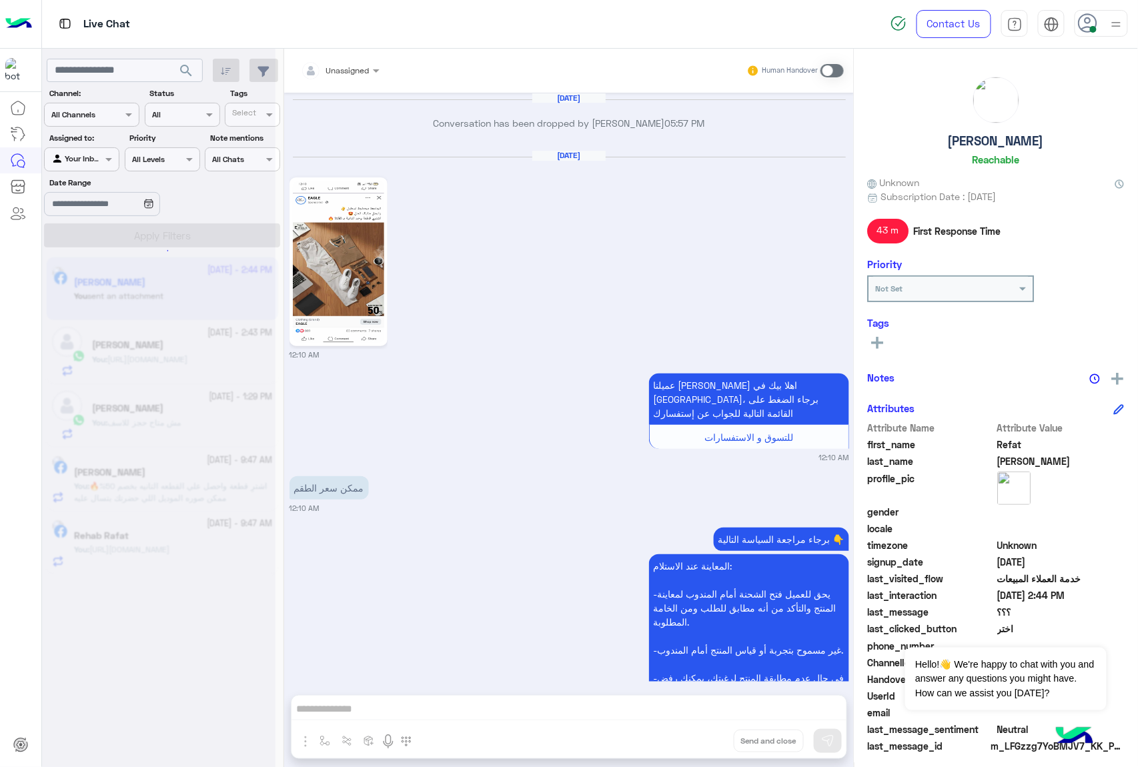
scroll to position [2019, 0]
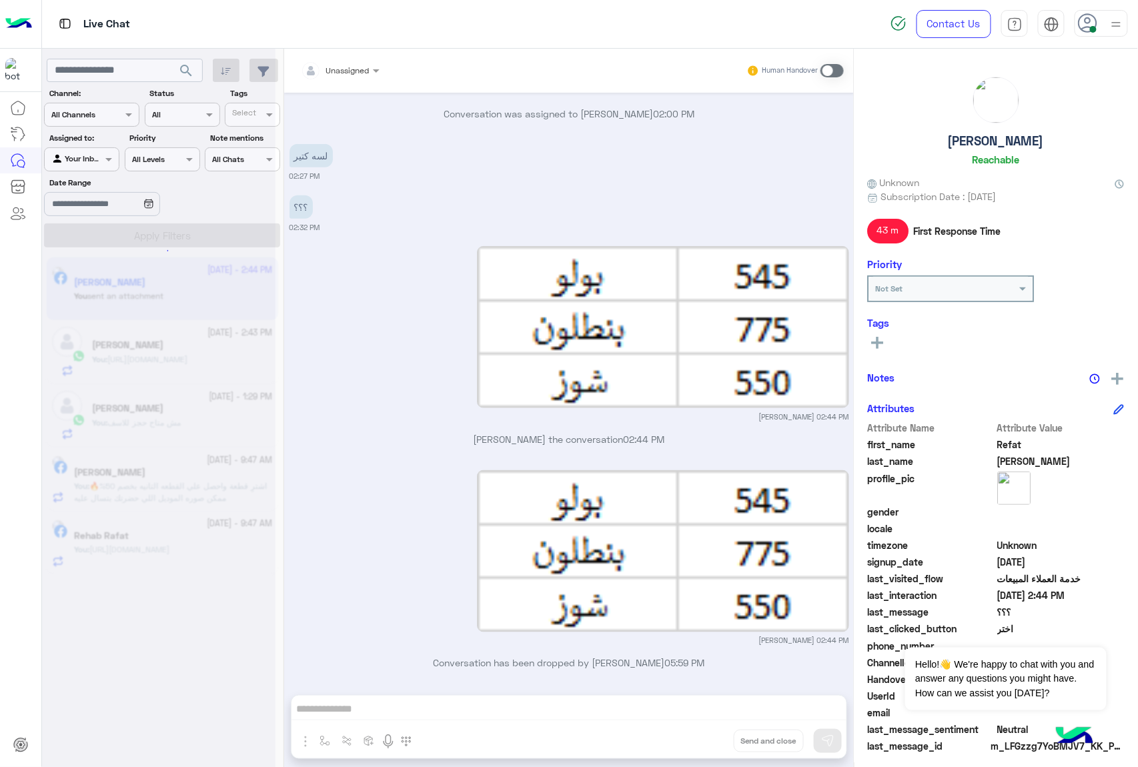
click at [699, 737] on div "Unassigned Human Handover [DATE] Conversation has been dropped by [PERSON_NAME]…" at bounding box center [569, 411] width 570 height 724
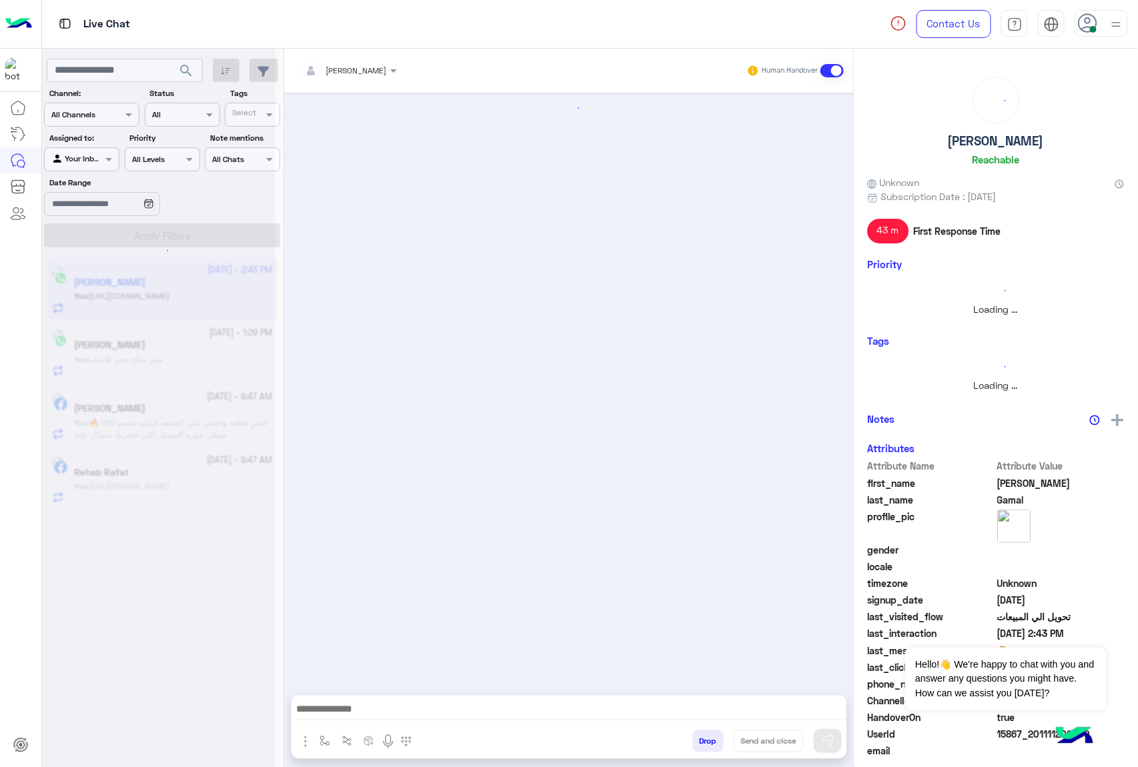
click at [699, 737] on button "Drop" at bounding box center [708, 741] width 31 height 23
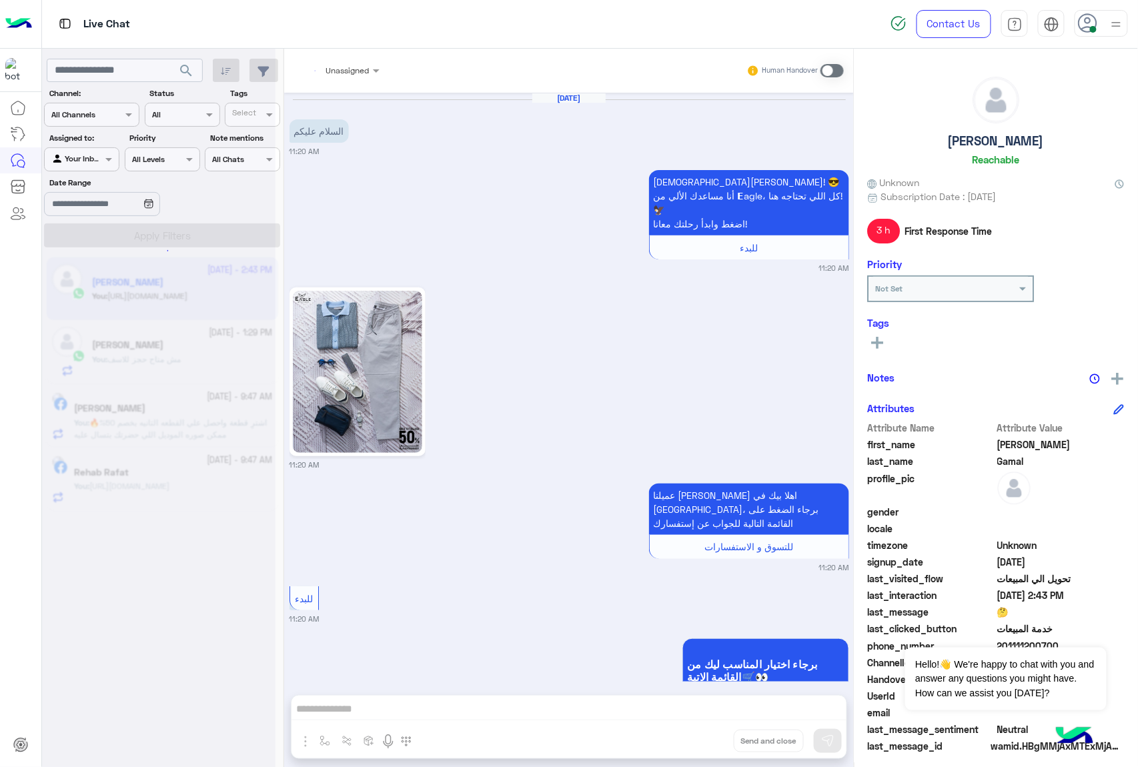
click at [699, 737] on div "Unassigned Human Handover [DATE] السلام عليكم 11:20 AM اهلًا [PERSON_NAME]! 😎 أ…" at bounding box center [569, 411] width 570 height 724
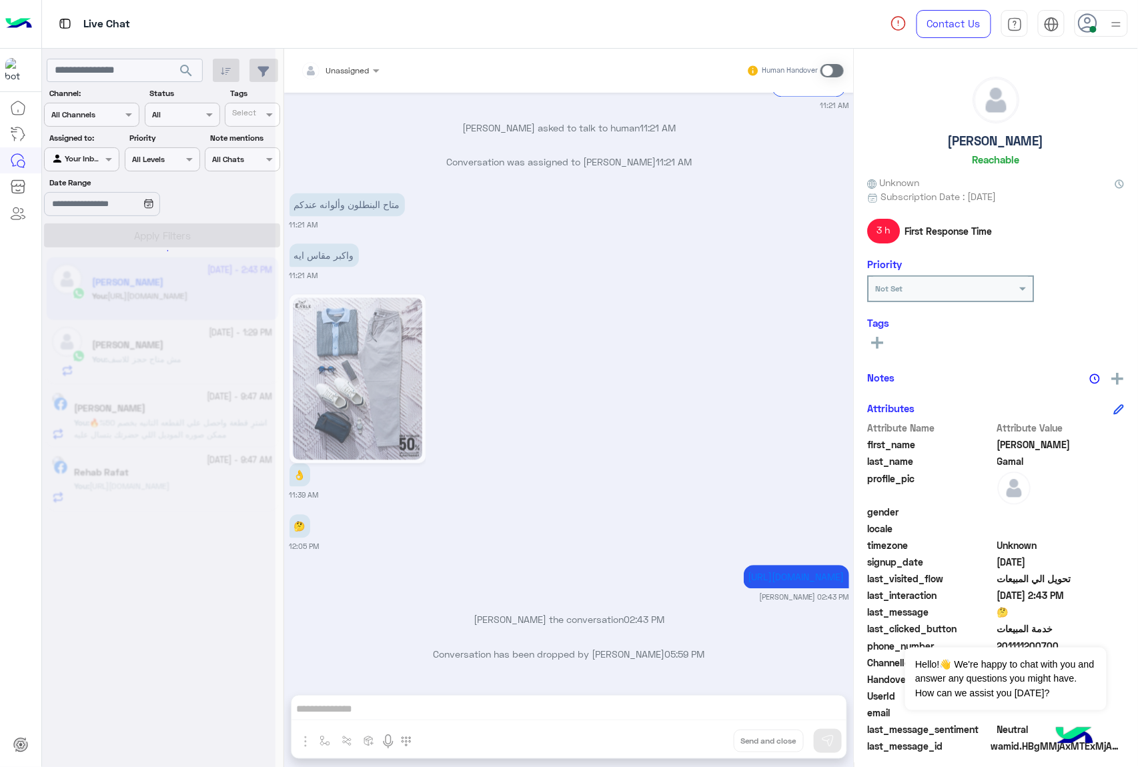
click at [699, 737] on div "Unassigned Human Handover [DATE] السلام عليكم 11:20 AM اهلًا [PERSON_NAME]! 😎 أ…" at bounding box center [569, 411] width 570 height 724
click at [0, 0] on button "Drop" at bounding box center [0, 0] width 0 height 0
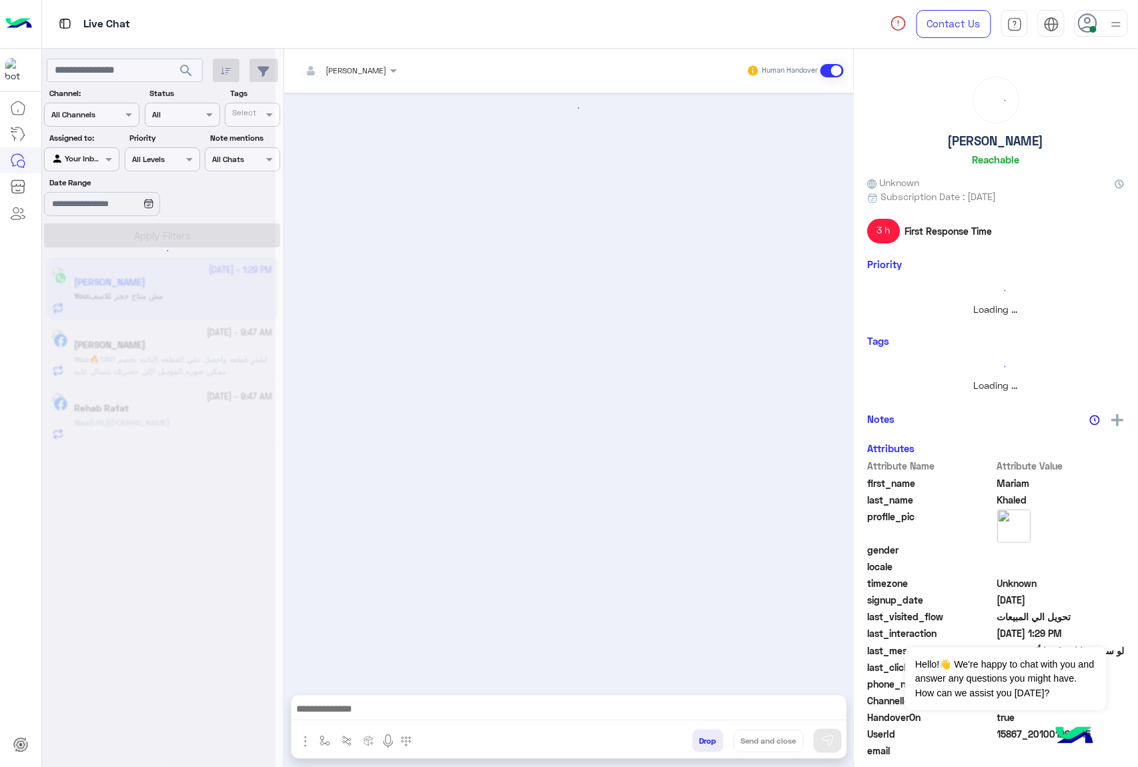
click at [699, 737] on button "Drop" at bounding box center [708, 741] width 31 height 23
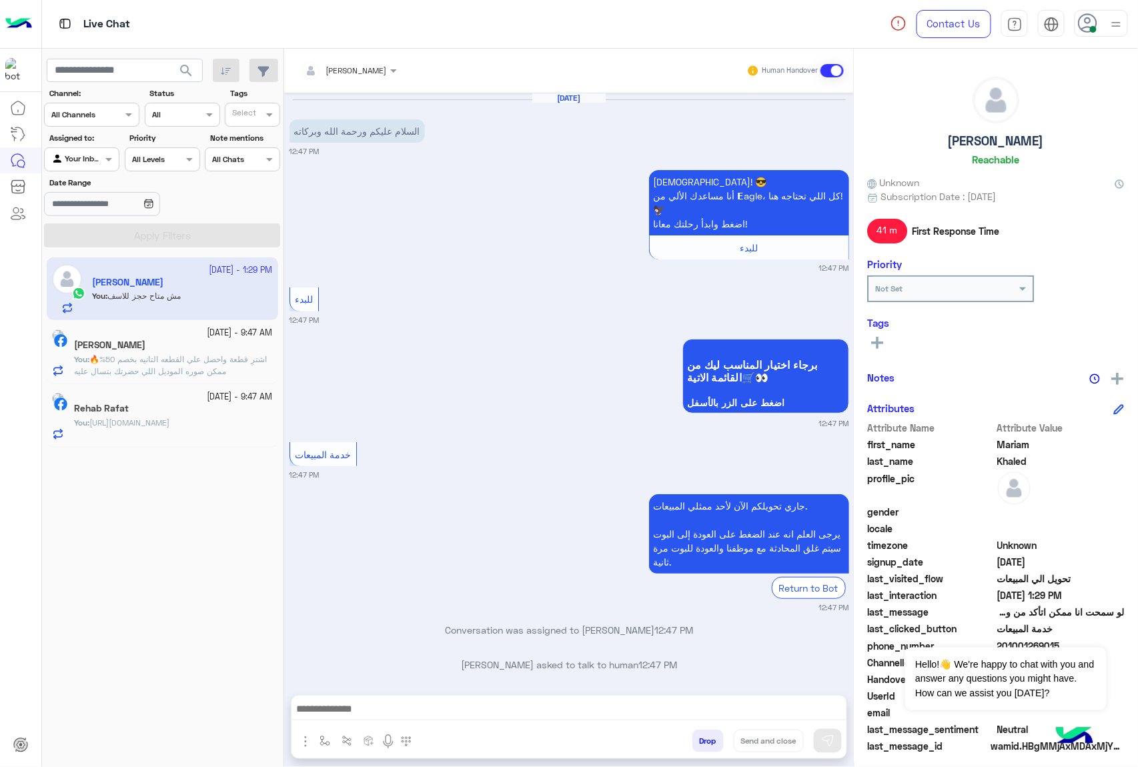
scroll to position [232, 0]
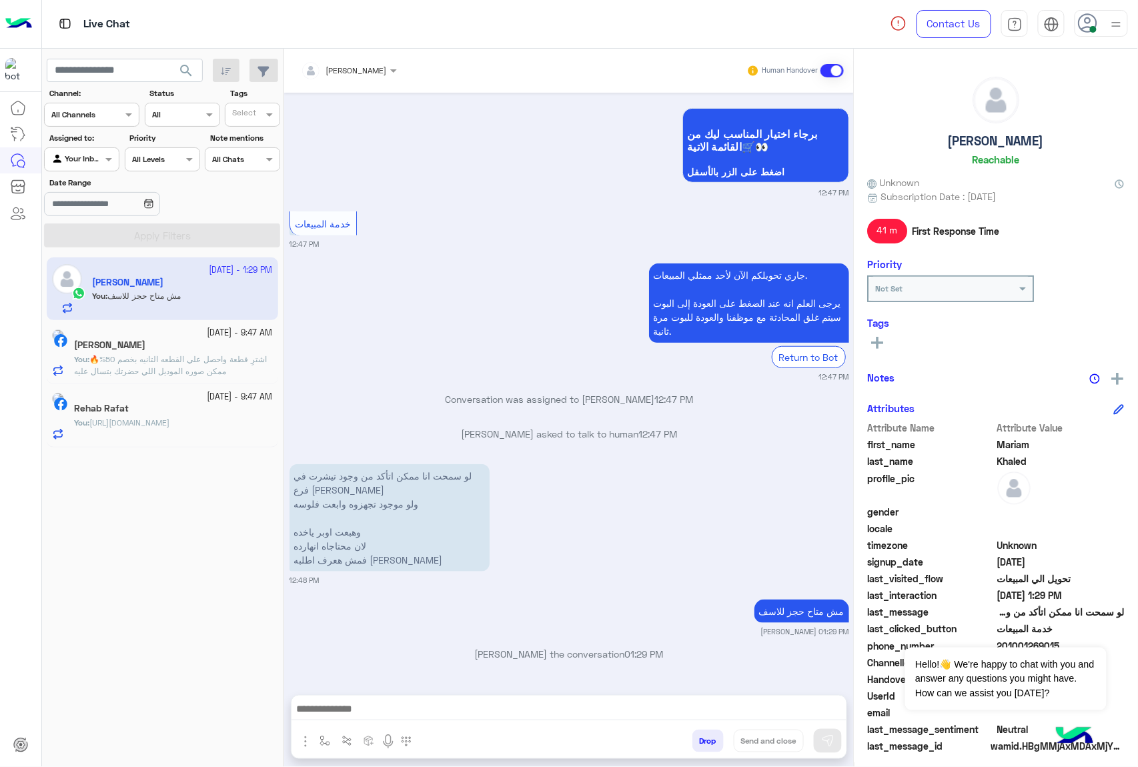
click at [699, 737] on div "[PERSON_NAME] Human Handover [DATE] السلام عليكم و[PERSON_NAME] و[PERSON_NAME]ه…" at bounding box center [569, 411] width 570 height 724
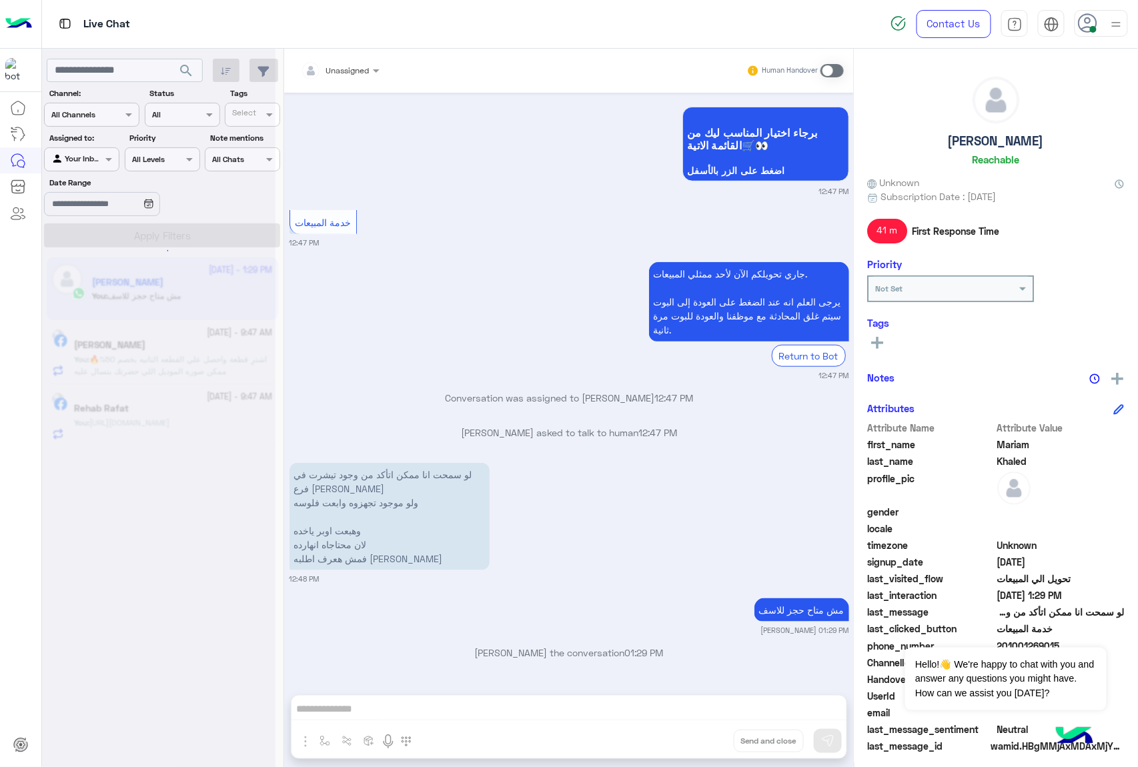
click at [699, 737] on div "Unassigned Human Handover [DATE] السلام عليكم ورحمة الله وبركاته 12:47 PM اهلًا…" at bounding box center [569, 411] width 570 height 724
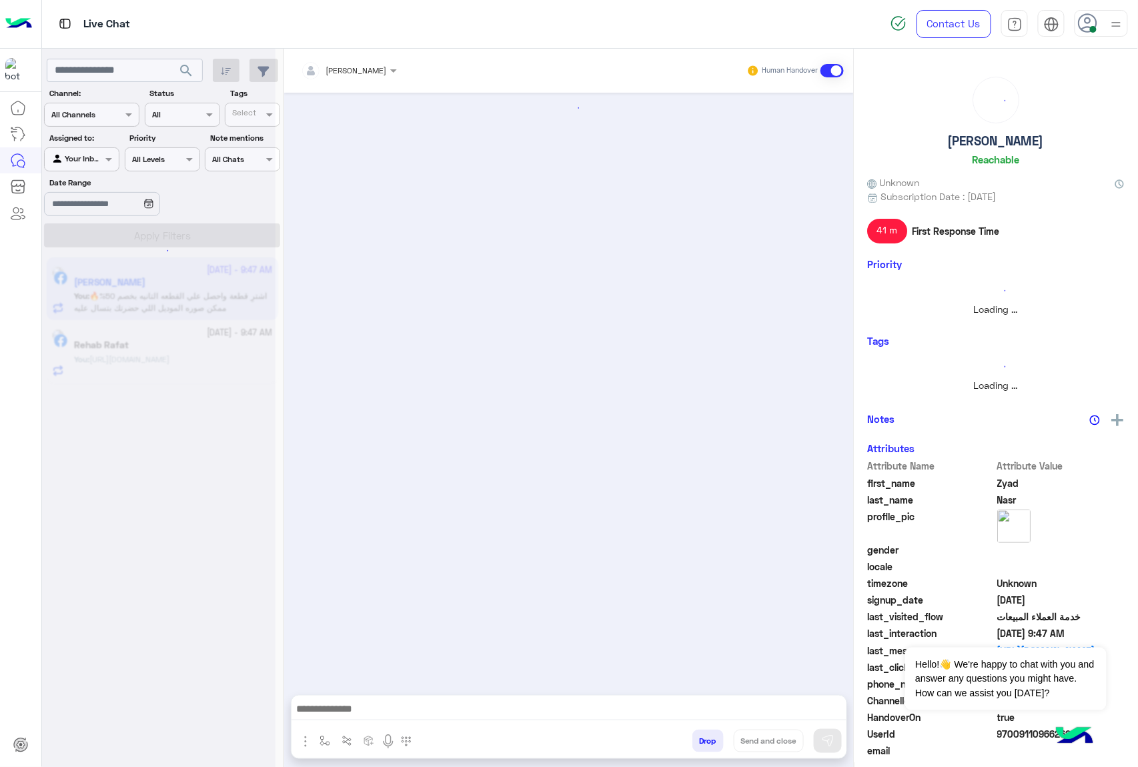
click at [699, 737] on button "Drop" at bounding box center [708, 741] width 31 height 23
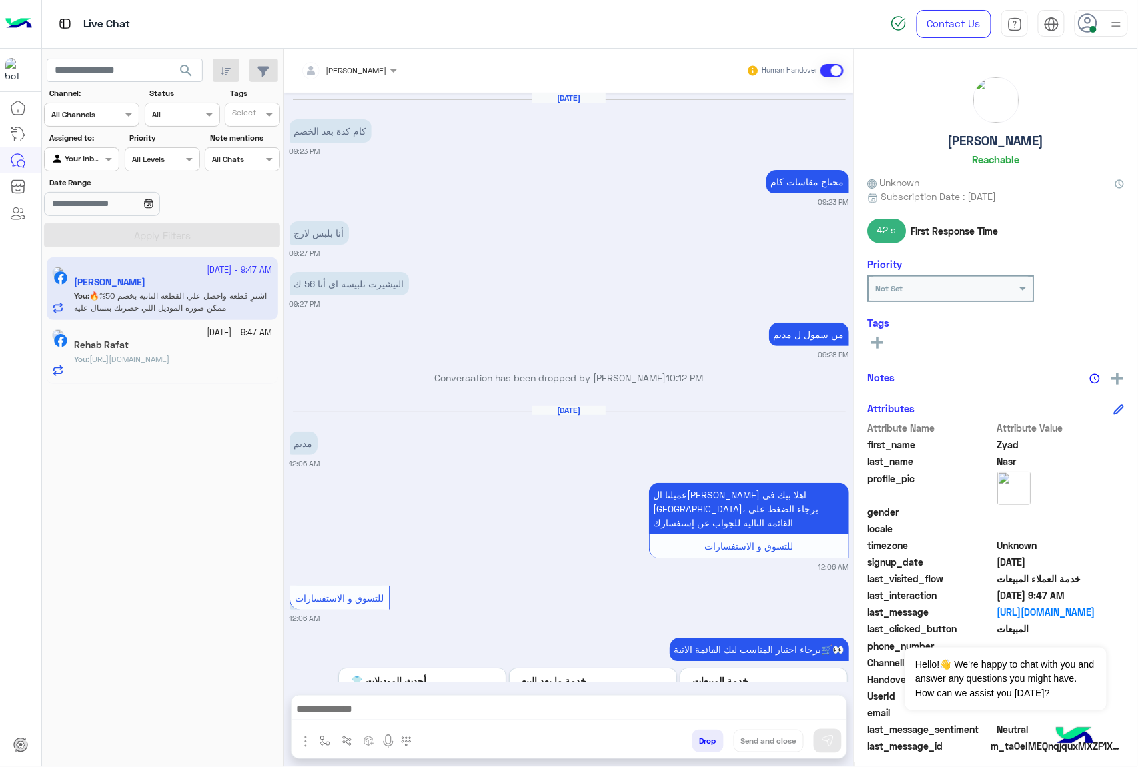
click at [699, 737] on button "Drop" at bounding box center [708, 741] width 31 height 23
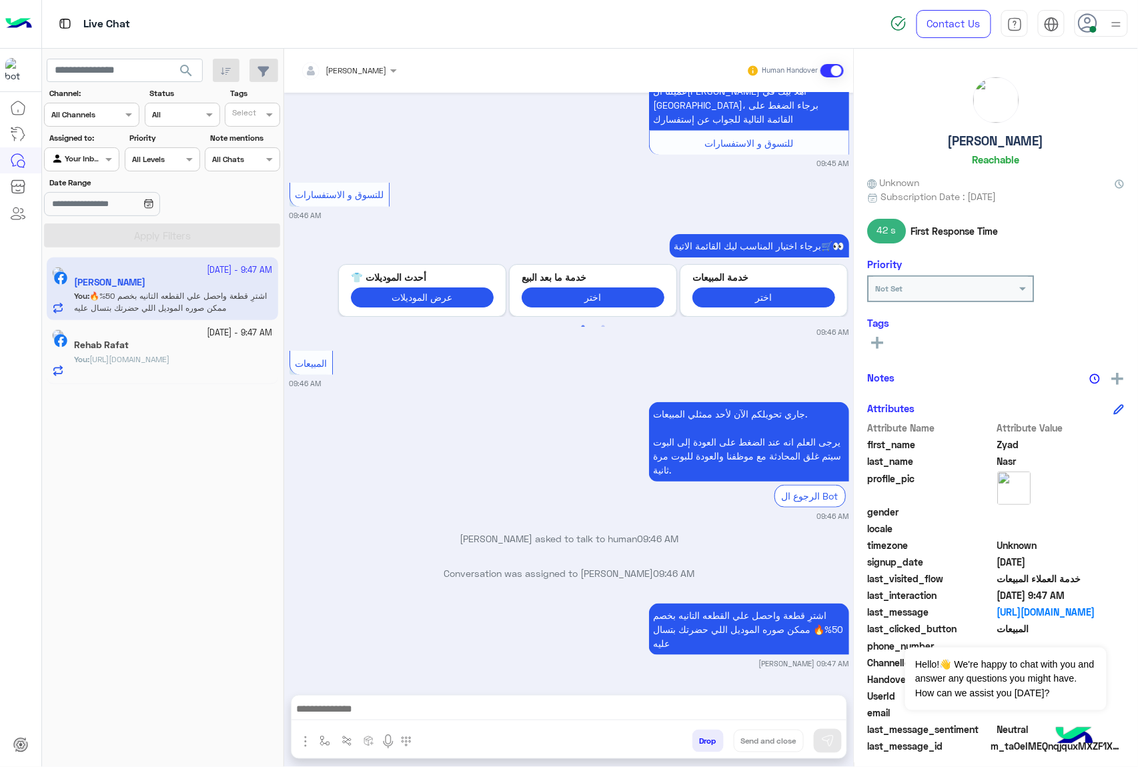
click at [699, 737] on div "[PERSON_NAME] Human Handover [DATE] كام كدة بعد الخصم 09:23 PM محتاج مقاسات كام…" at bounding box center [569, 411] width 570 height 724
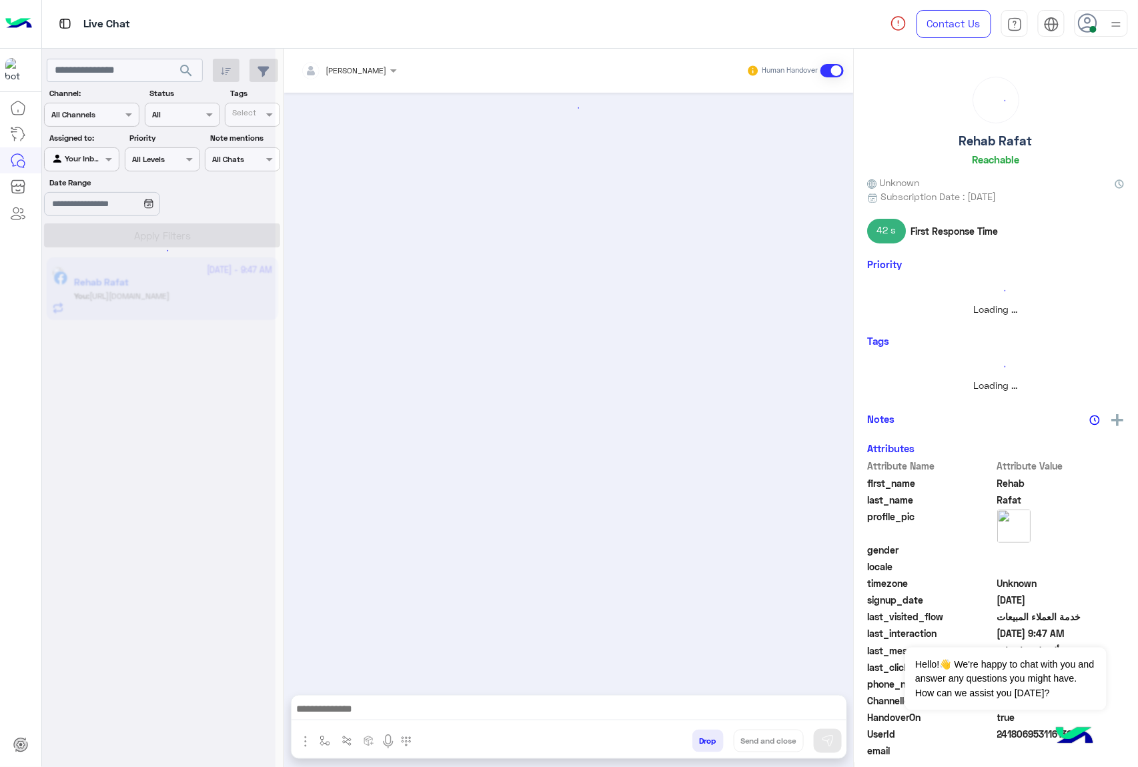
click at [699, 737] on button "Drop" at bounding box center [708, 741] width 31 height 23
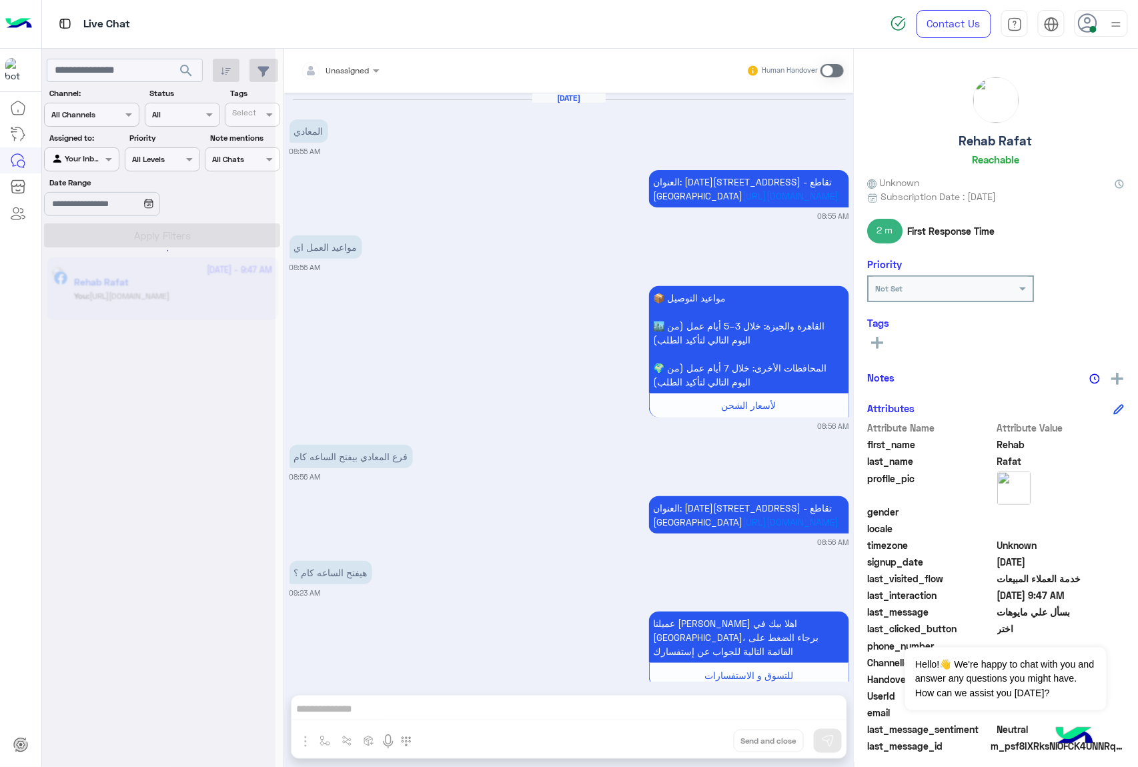
click at [699, 737] on div "Unassigned Human Handover [DATE] المعادي 08:55 AM العنوان: [DATE] شارع اللاسلكي…" at bounding box center [569, 411] width 570 height 724
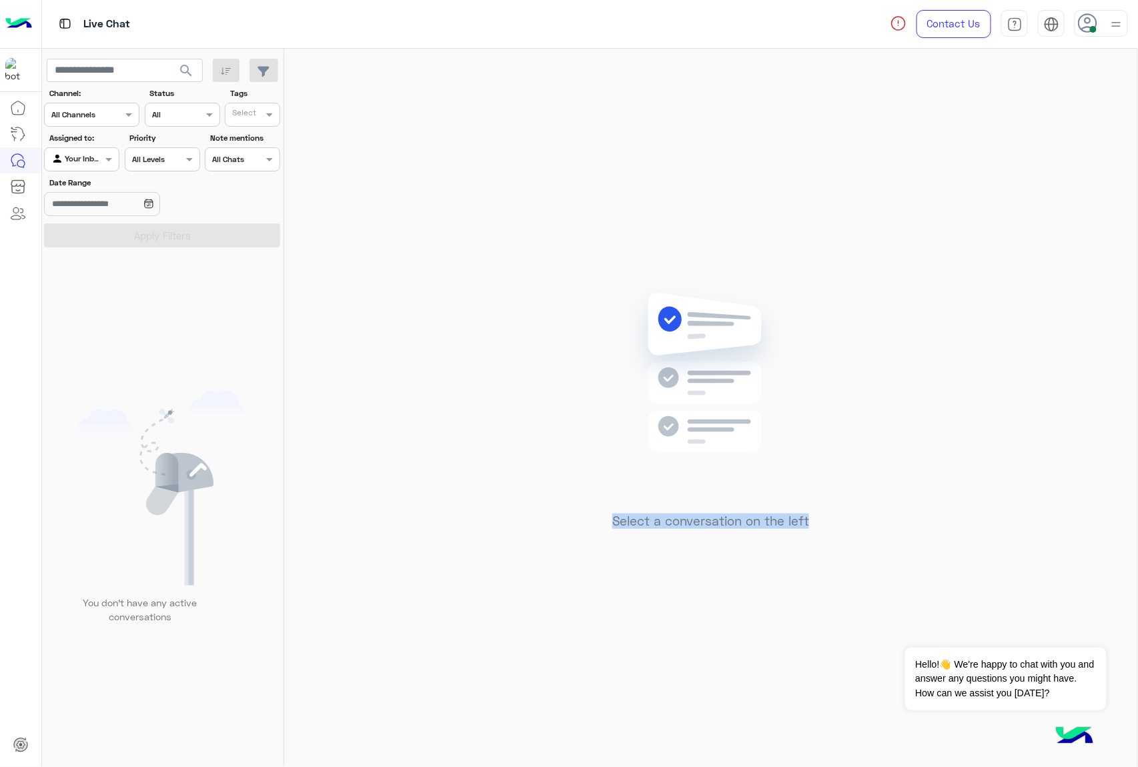
click at [699, 737] on div "Select a conversation on the left" at bounding box center [711, 411] width 854 height 724
click at [1092, 20] on icon at bounding box center [1088, 23] width 20 height 20
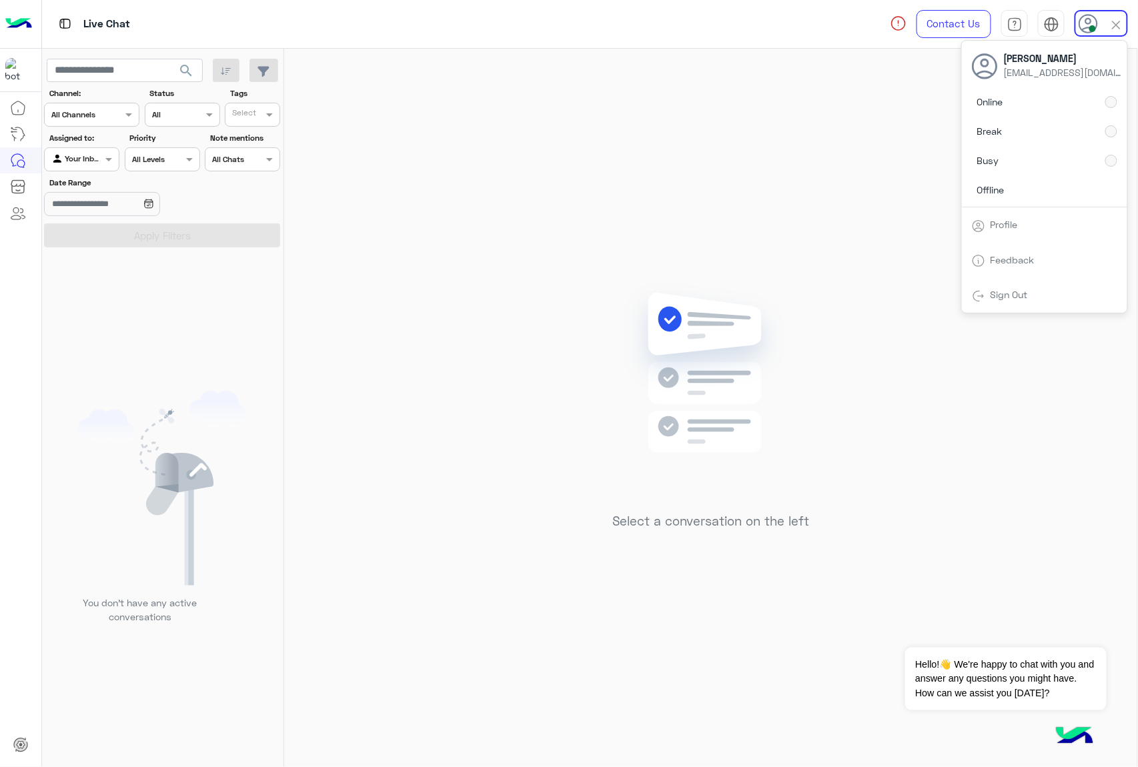
click at [521, 203] on div "Select a conversation on the left" at bounding box center [711, 411] width 854 height 724
